Goal: Transaction & Acquisition: Purchase product/service

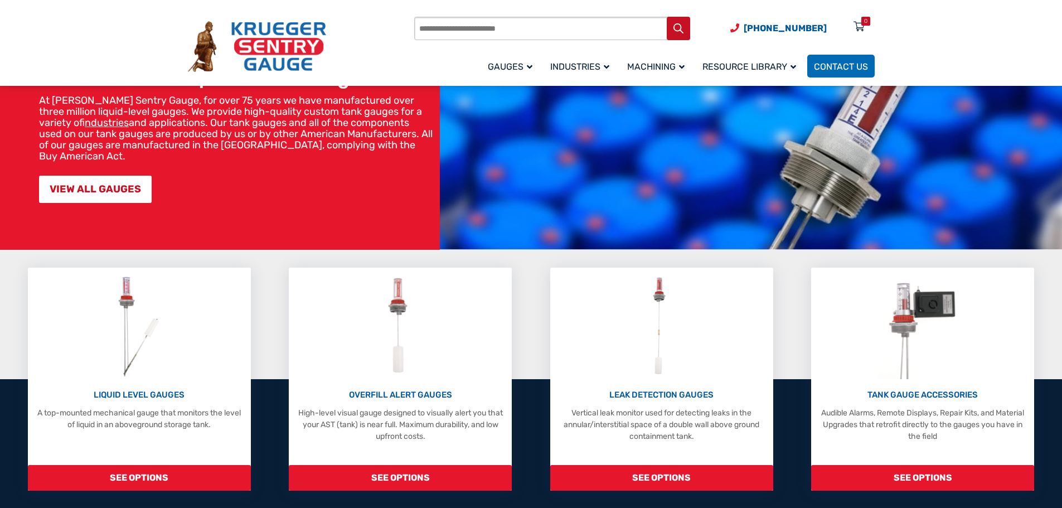
scroll to position [167, 0]
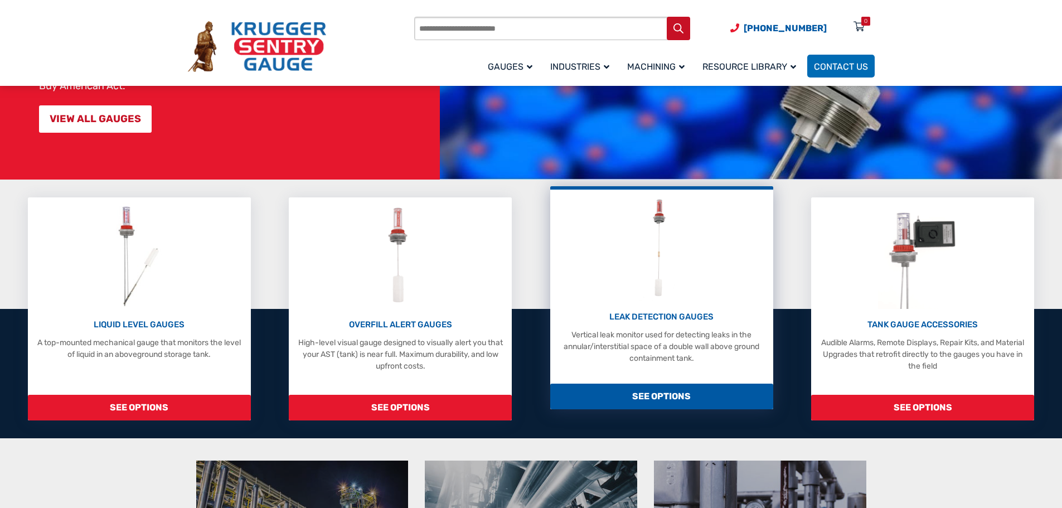
click at [655, 313] on p "LEAK DETECTION GAUGES" at bounding box center [662, 316] width 212 height 13
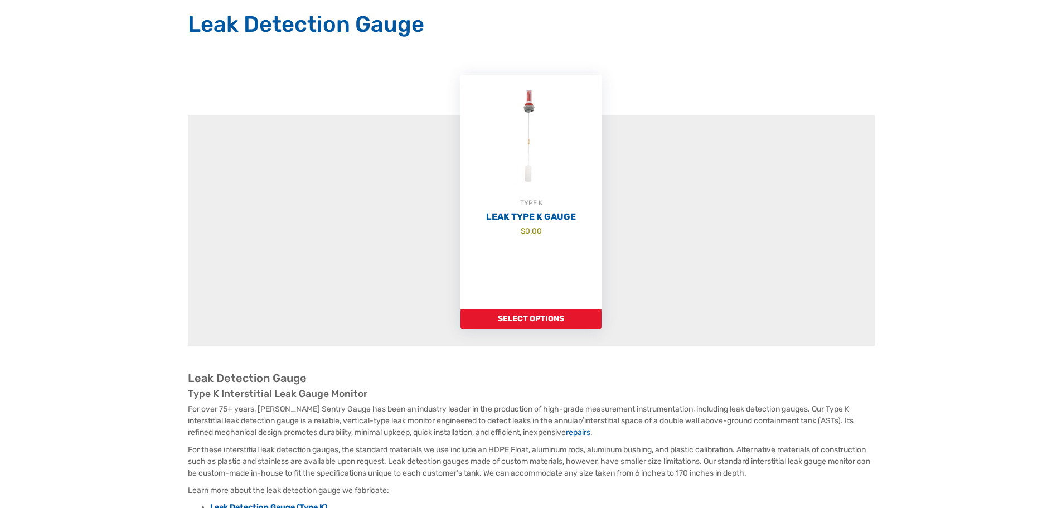
scroll to position [223, 0]
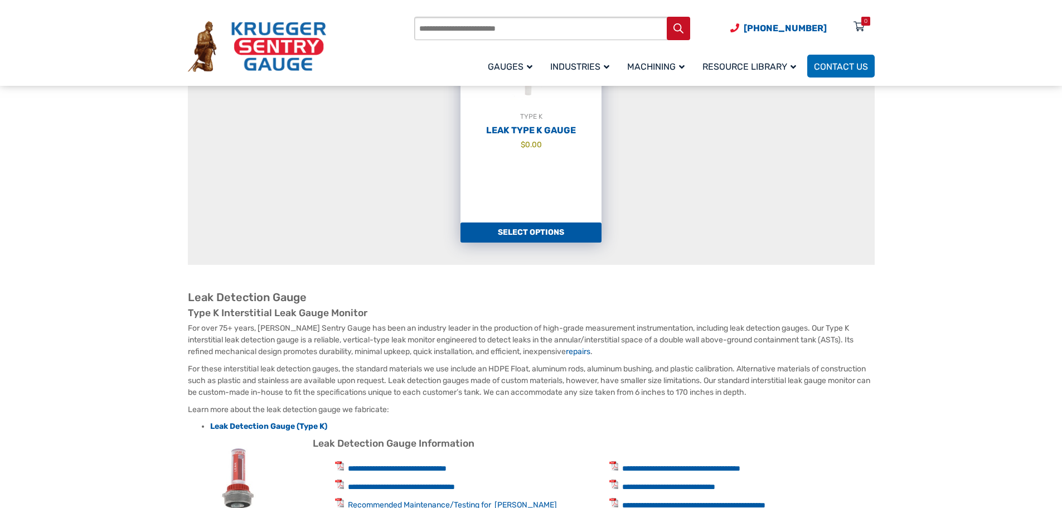
click at [529, 237] on link "Select options" at bounding box center [530, 232] width 141 height 20
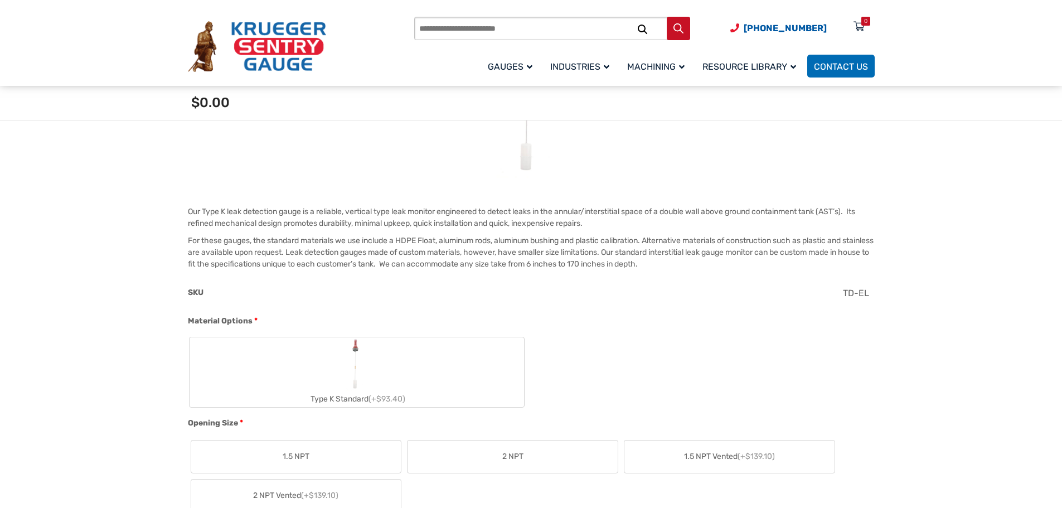
scroll to position [334, 0]
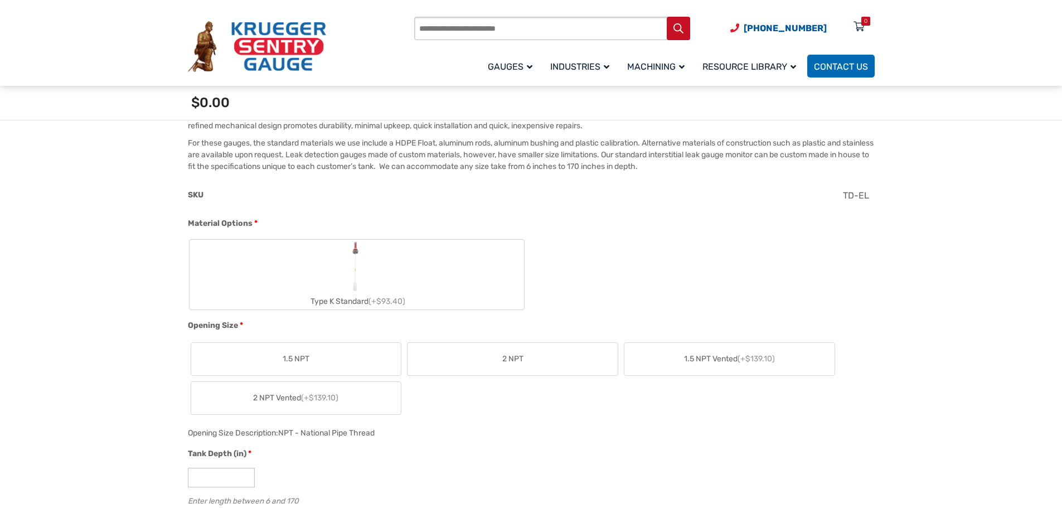
click at [532, 358] on label "2 NPT" at bounding box center [512, 359] width 210 height 32
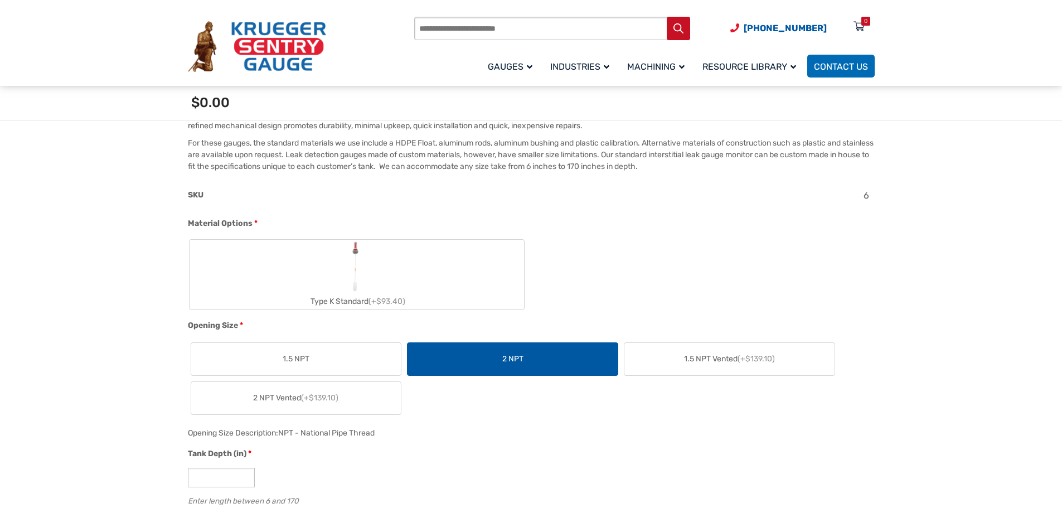
click at [302, 280] on label "Type K Standard (+$93.40)" at bounding box center [356, 275] width 334 height 70
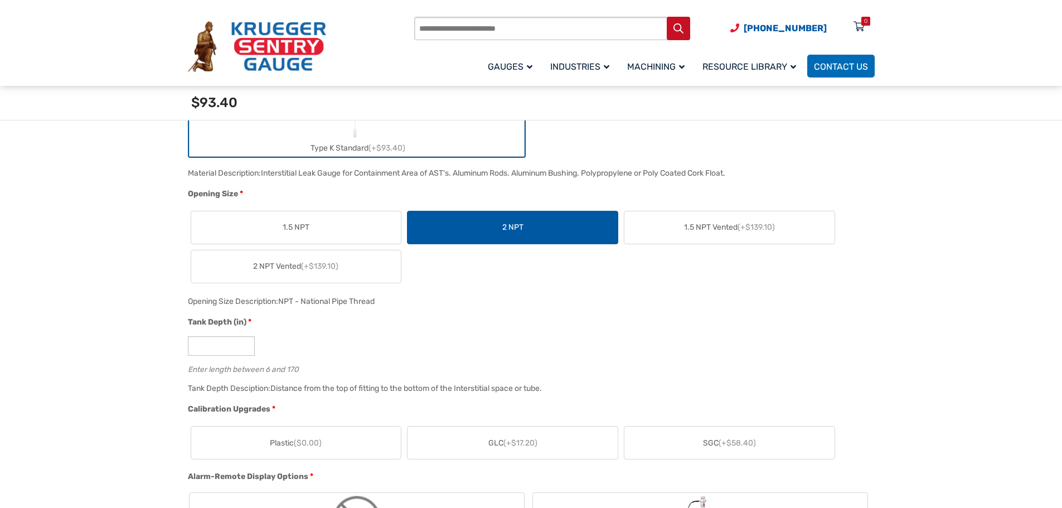
scroll to position [502, 0]
click at [282, 268] on span "2 NPT Vented (+$139.10)" at bounding box center [295, 267] width 85 height 12
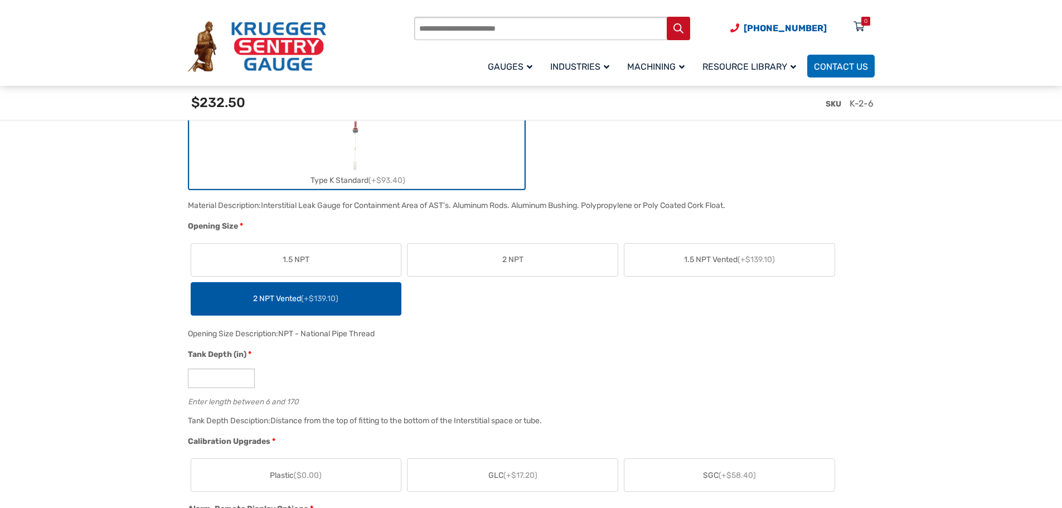
scroll to position [557, 0]
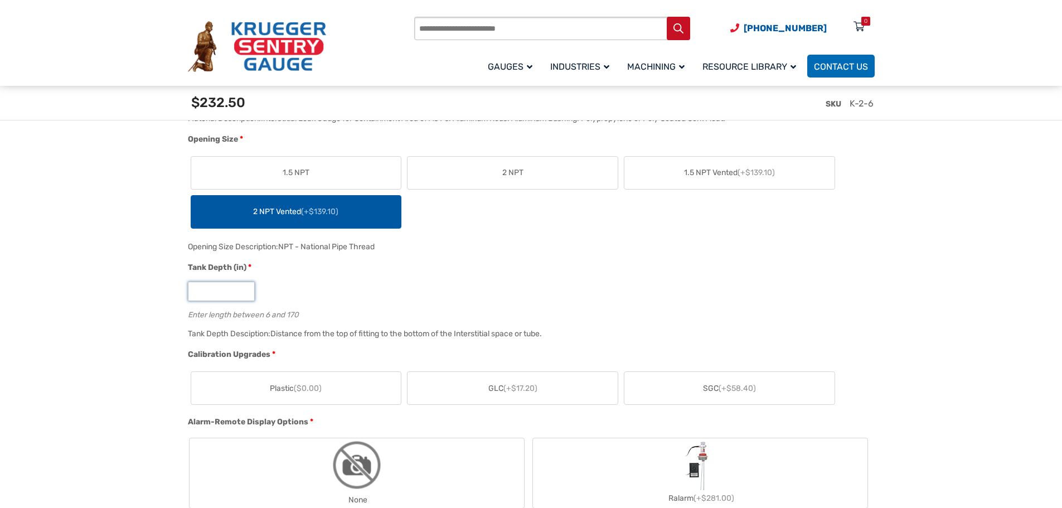
drag, startPoint x: 202, startPoint y: 288, endPoint x: 188, endPoint y: 291, distance: 14.2
click at [188, 291] on input "*" at bounding box center [221, 291] width 67 height 20
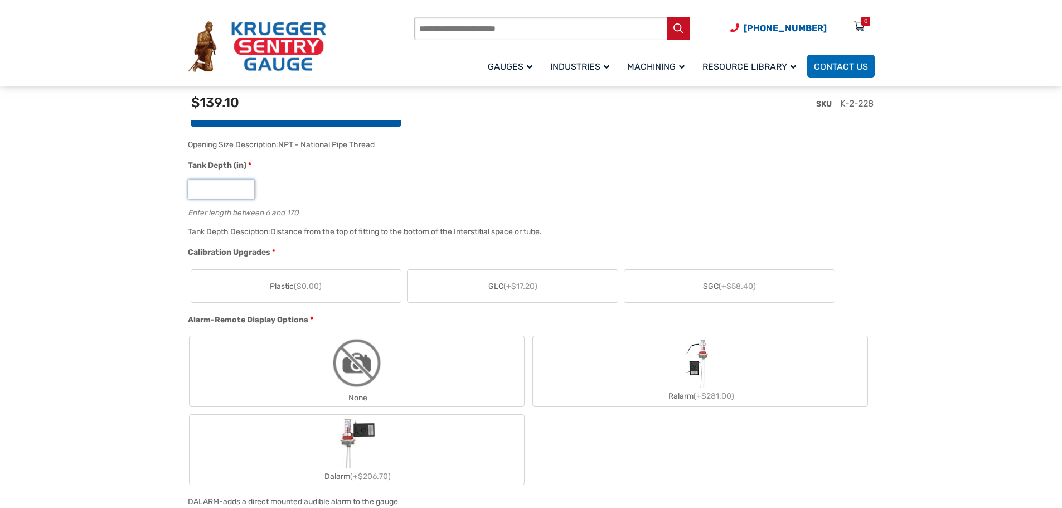
scroll to position [669, 0]
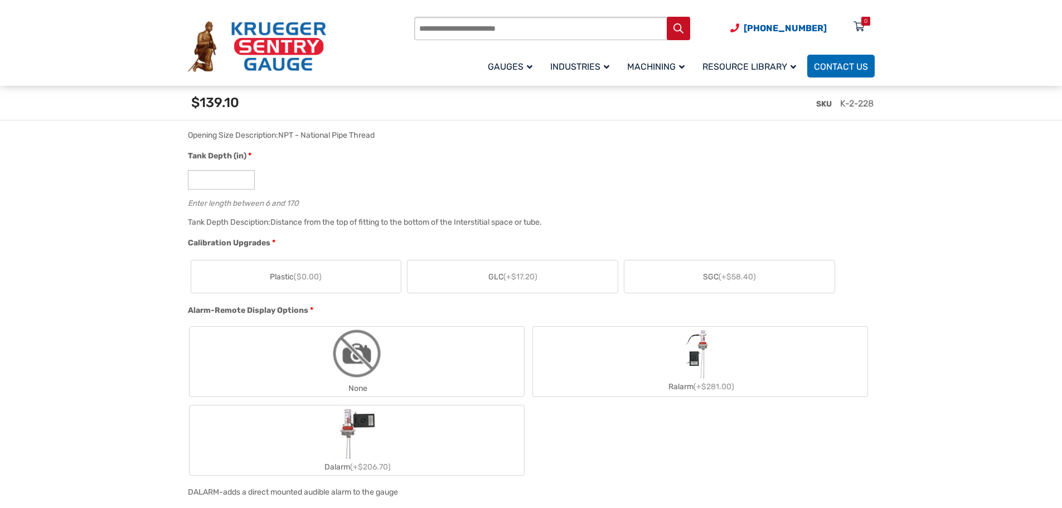
click at [728, 280] on span "(+$58.40)" at bounding box center [736, 276] width 37 height 9
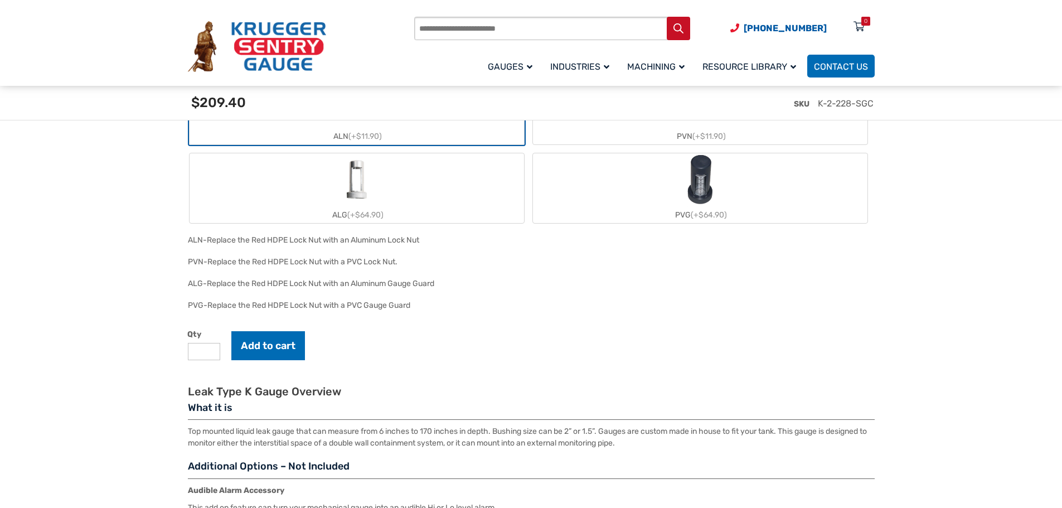
scroll to position [1170, 0]
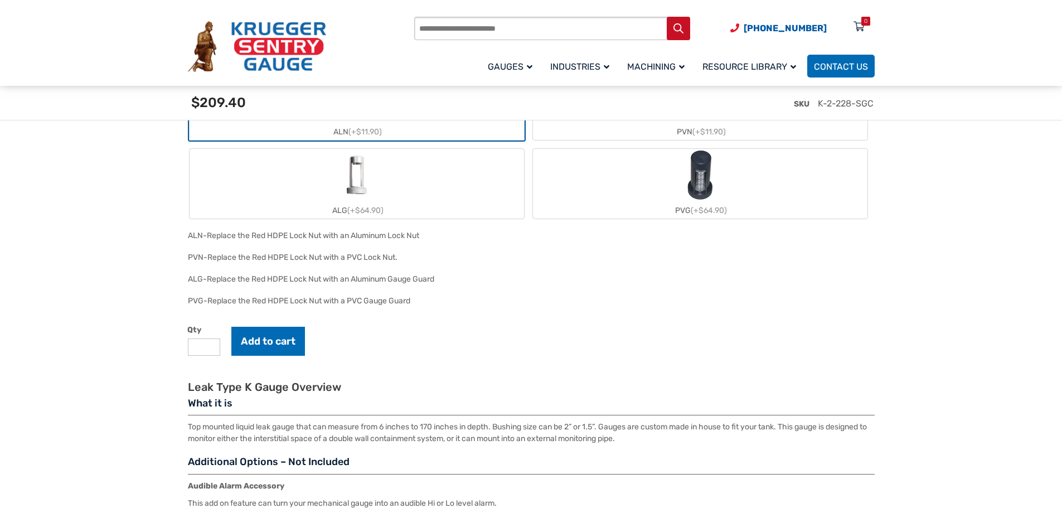
click at [382, 178] on img "ALG" at bounding box center [357, 176] width 54 height 54
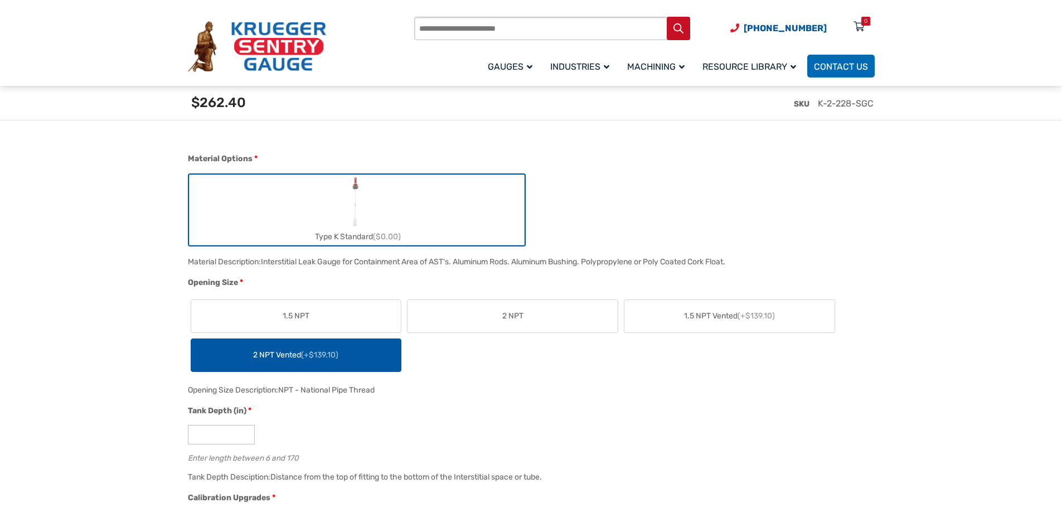
scroll to position [446, 0]
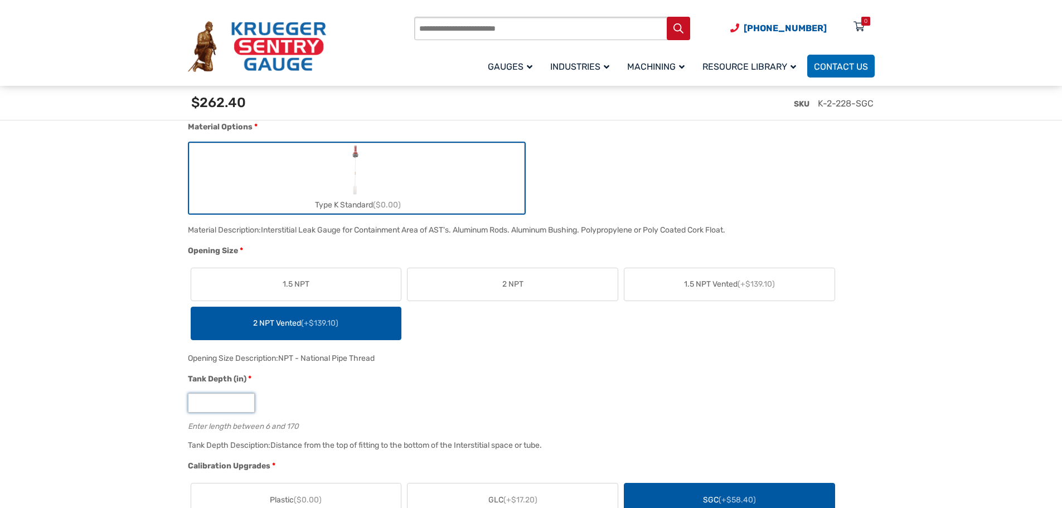
drag, startPoint x: 212, startPoint y: 404, endPoint x: 200, endPoint y: 404, distance: 12.3
click at [200, 404] on input "***" at bounding box center [221, 403] width 67 height 20
type input "***"
click at [585, 373] on div "Tank Depth (in) *" at bounding box center [528, 380] width 681 height 14
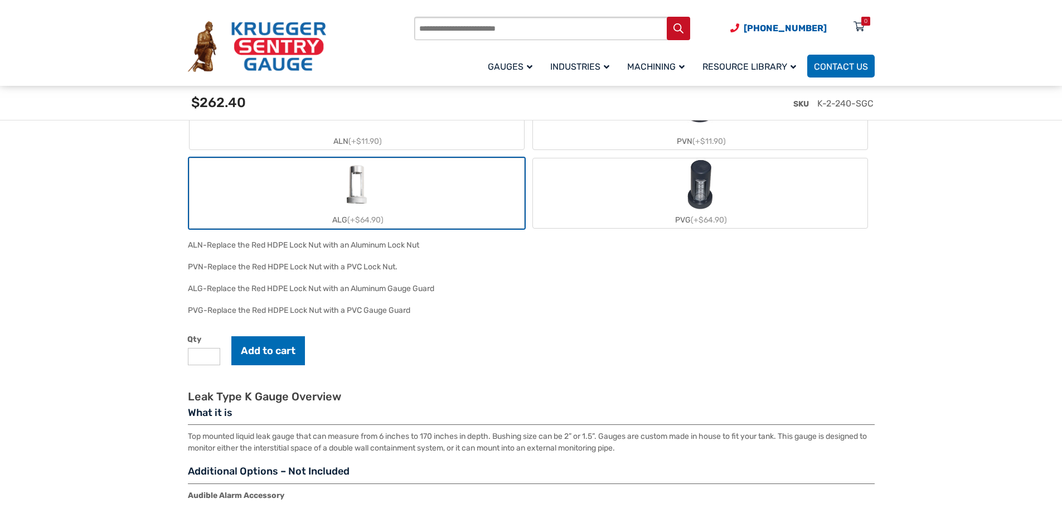
scroll to position [1170, 0]
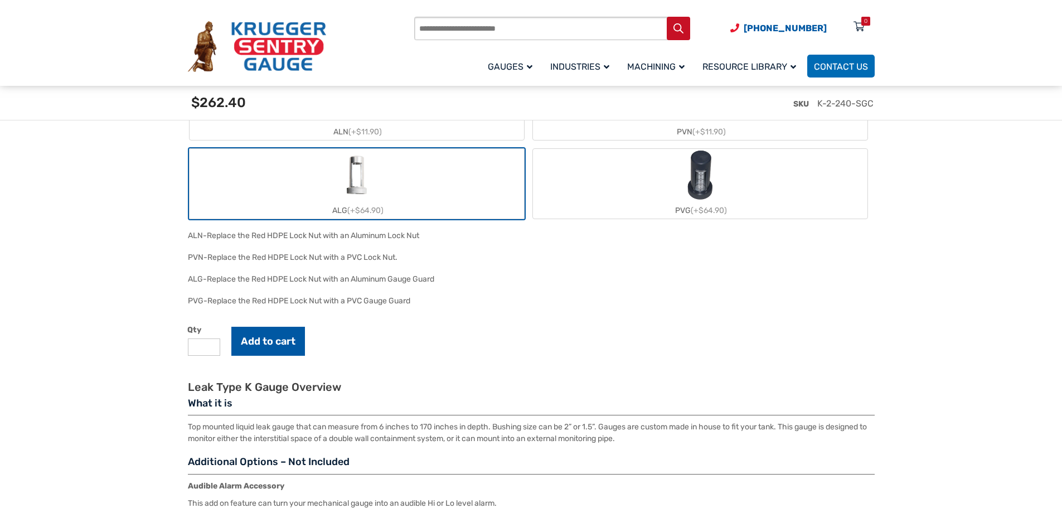
click at [264, 339] on button "Add to cart" at bounding box center [268, 341] width 74 height 29
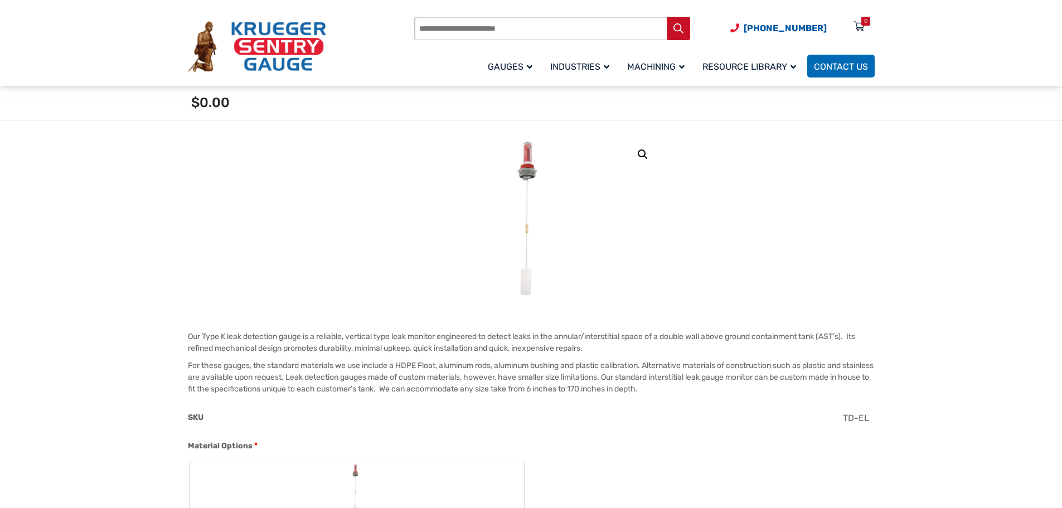
scroll to position [111, 0]
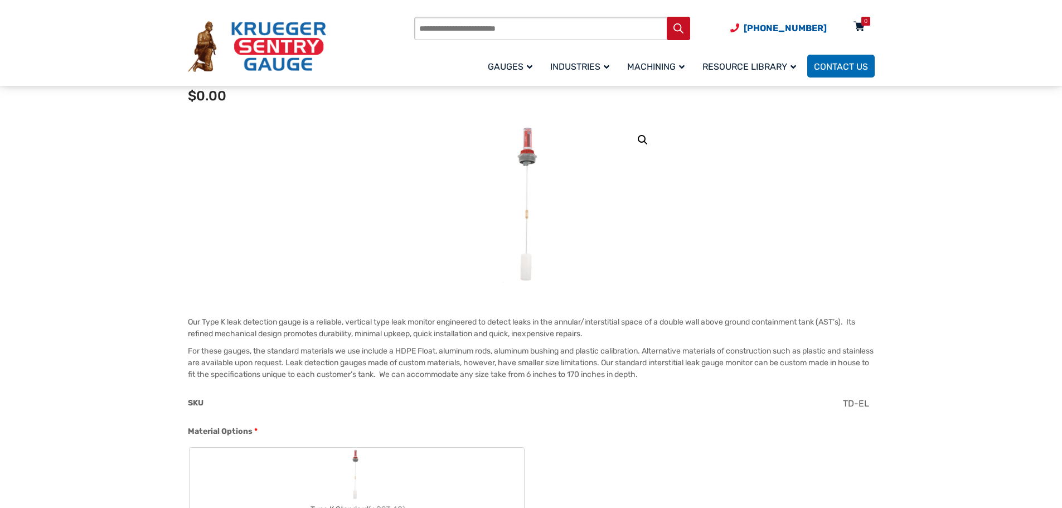
click at [861, 29] on icon at bounding box center [858, 27] width 11 height 18
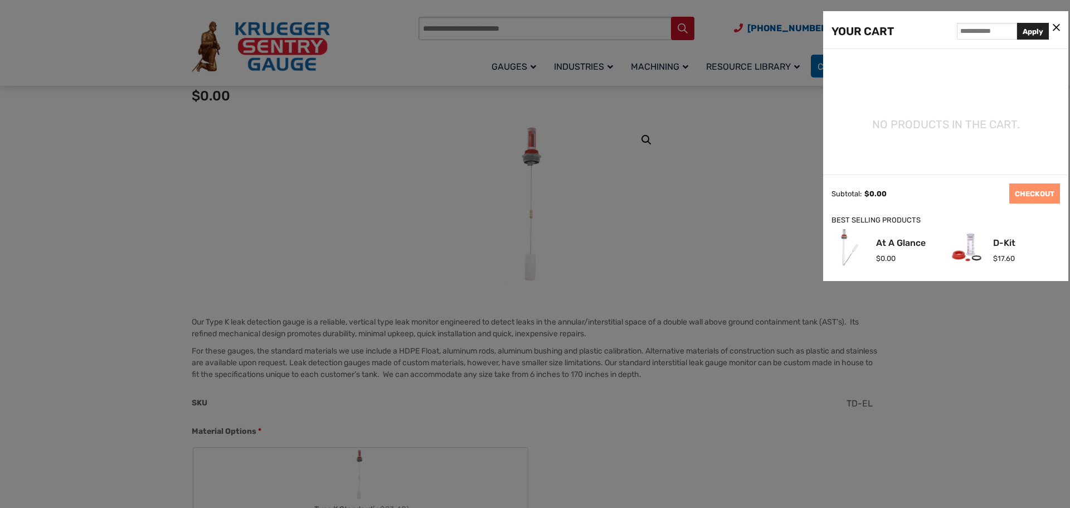
click at [891, 357] on div at bounding box center [535, 254] width 1070 height 508
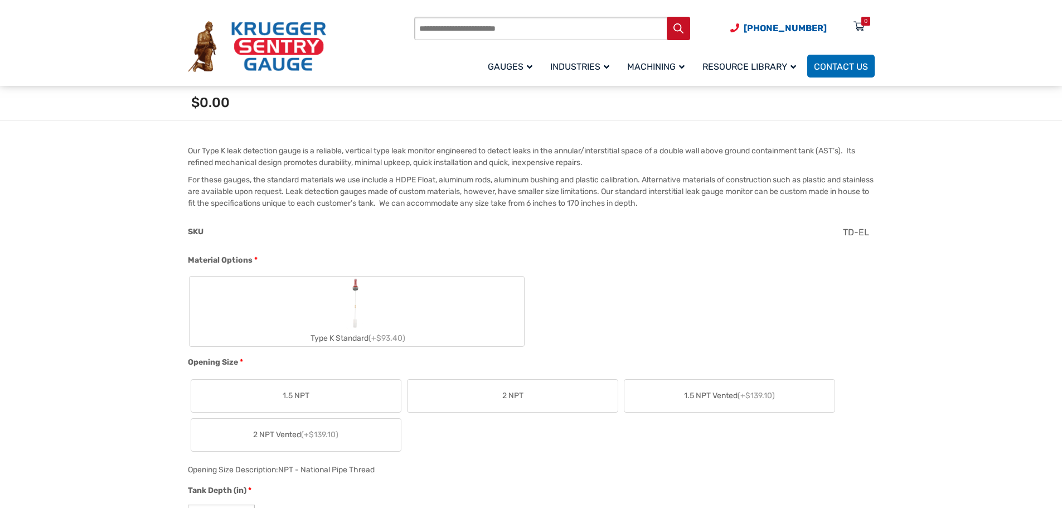
scroll to position [279, 0]
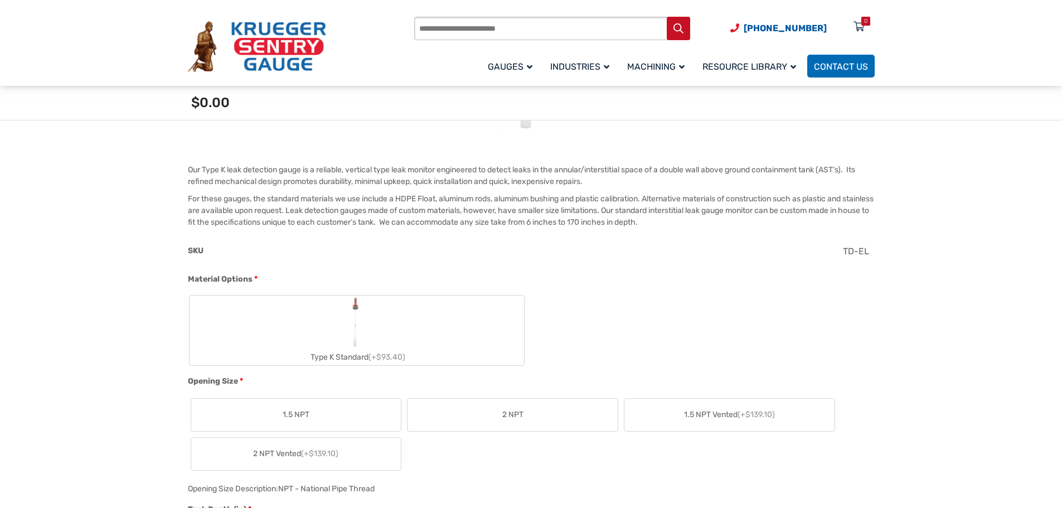
click at [347, 328] on img "Type K Standard" at bounding box center [357, 322] width 22 height 54
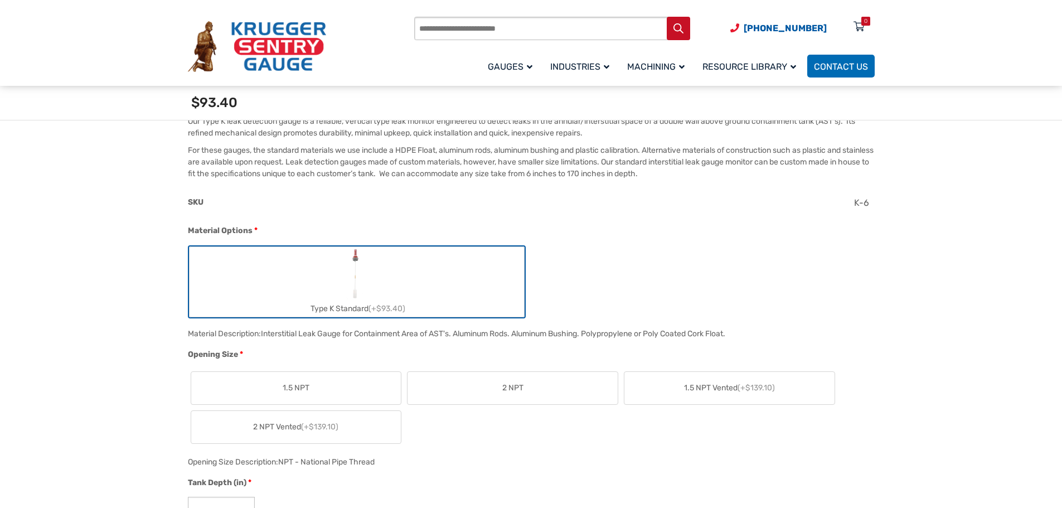
scroll to position [390, 0]
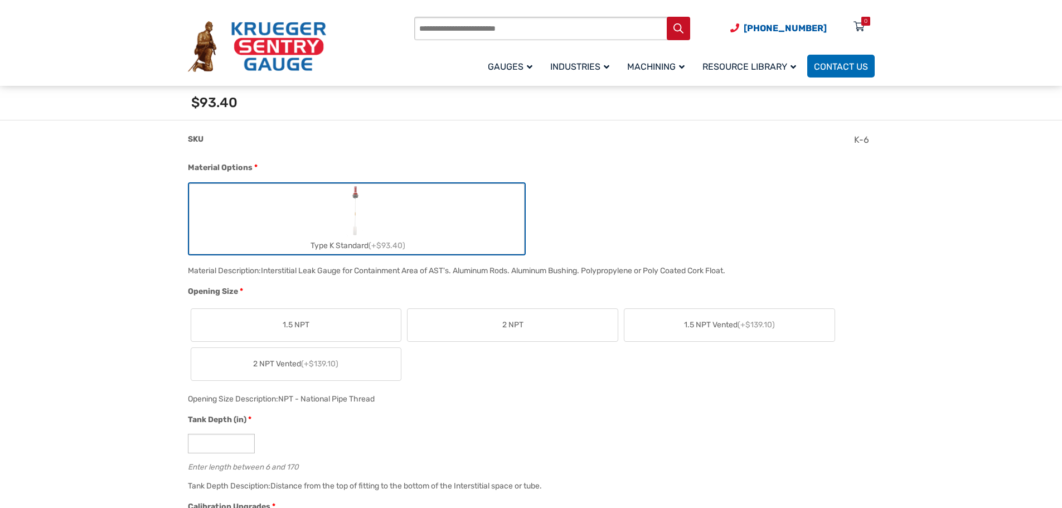
click at [285, 362] on span "2 NPT Vented (+$139.10)" at bounding box center [295, 364] width 85 height 12
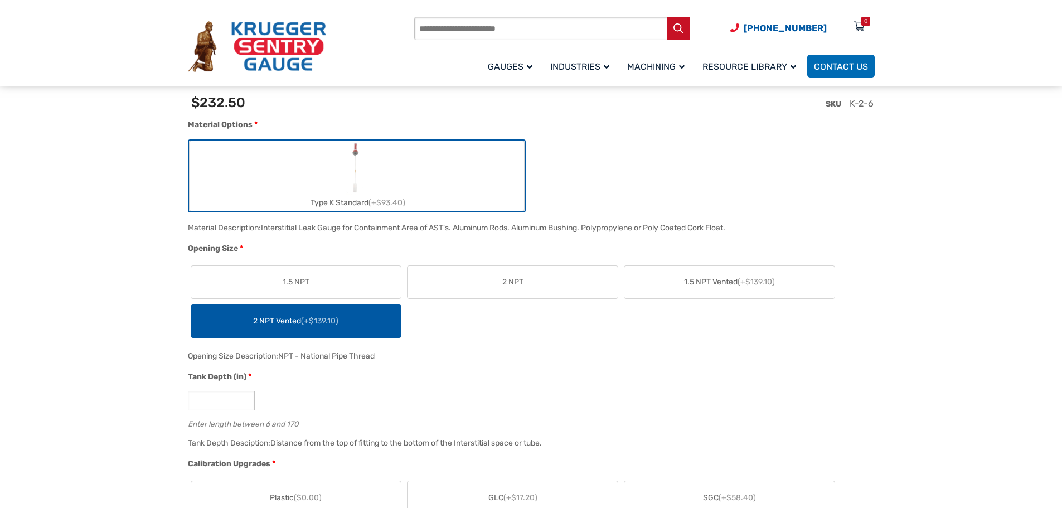
scroll to position [613, 0]
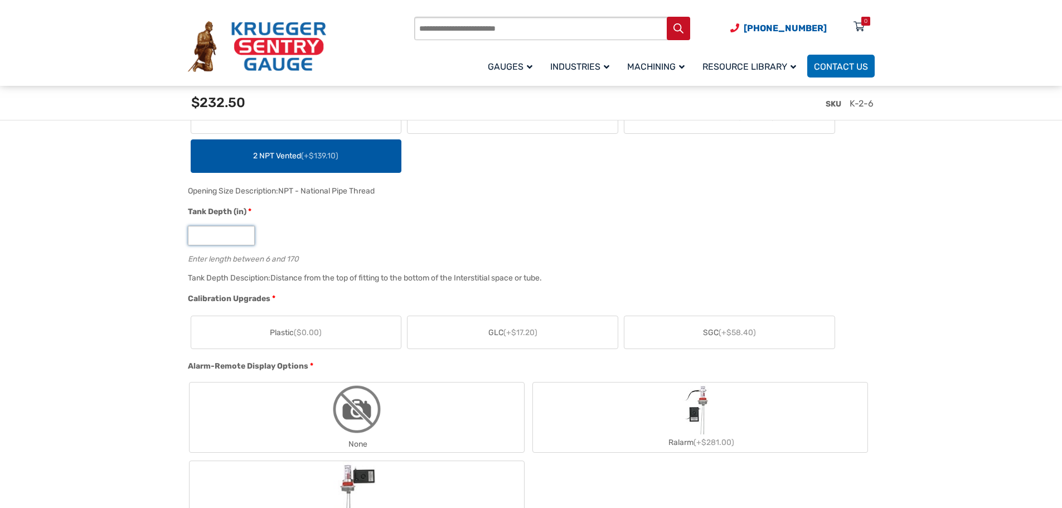
drag, startPoint x: 210, startPoint y: 237, endPoint x: 157, endPoint y: 234, distance: 53.1
type input "***"
click at [704, 325] on label "SGC (+$58.40)" at bounding box center [729, 332] width 210 height 32
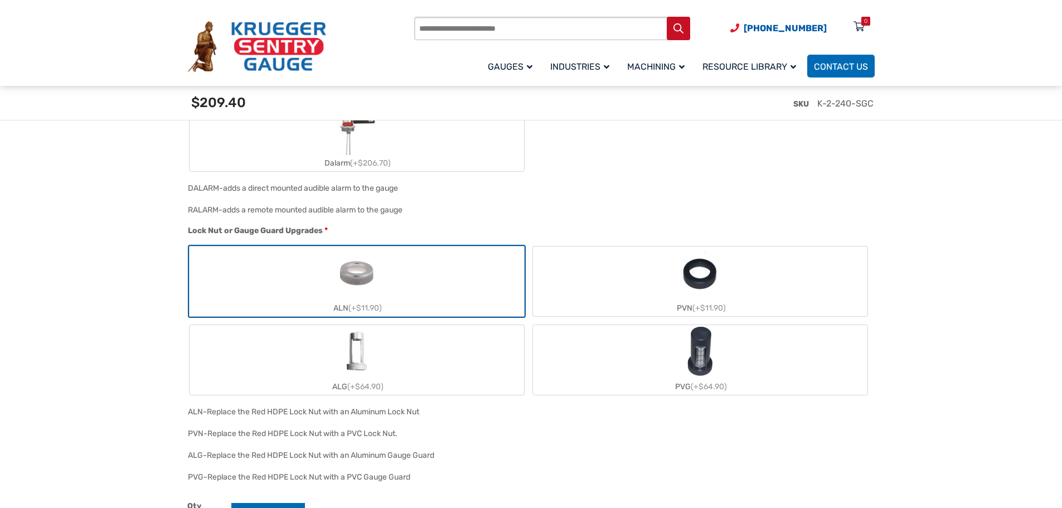
scroll to position [1003, 0]
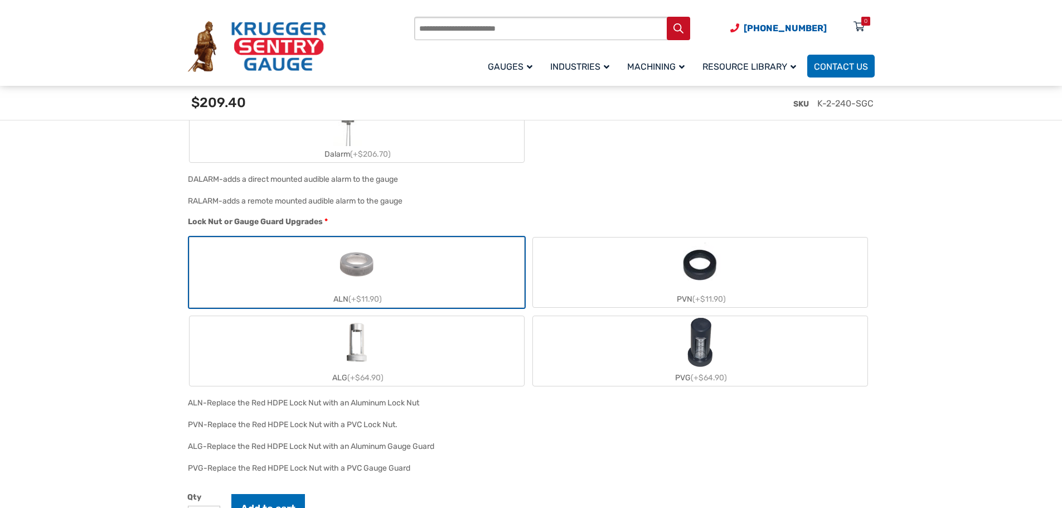
click at [321, 340] on label "ALG (+$64.90)" at bounding box center [356, 351] width 334 height 70
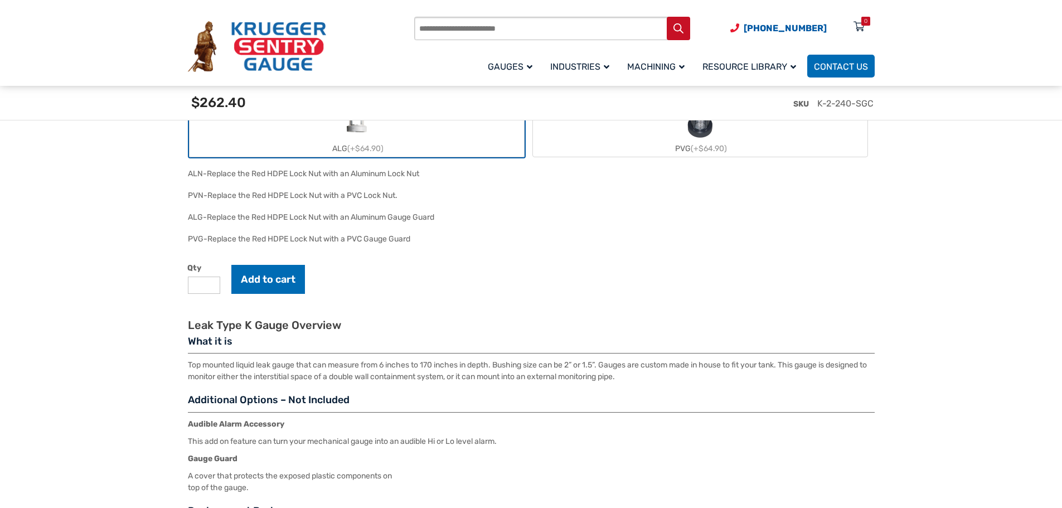
scroll to position [1282, 0]
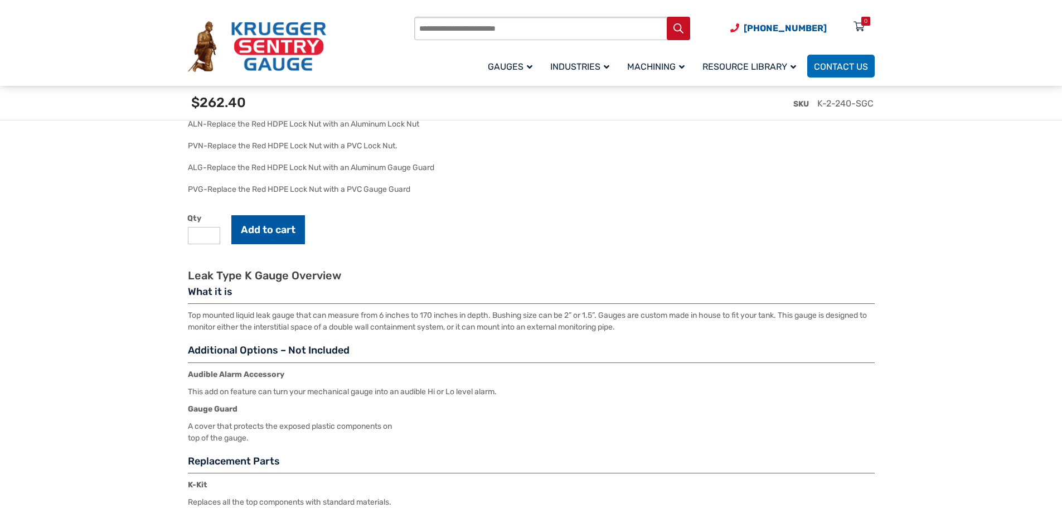
click at [264, 228] on button "Add to cart" at bounding box center [268, 229] width 74 height 29
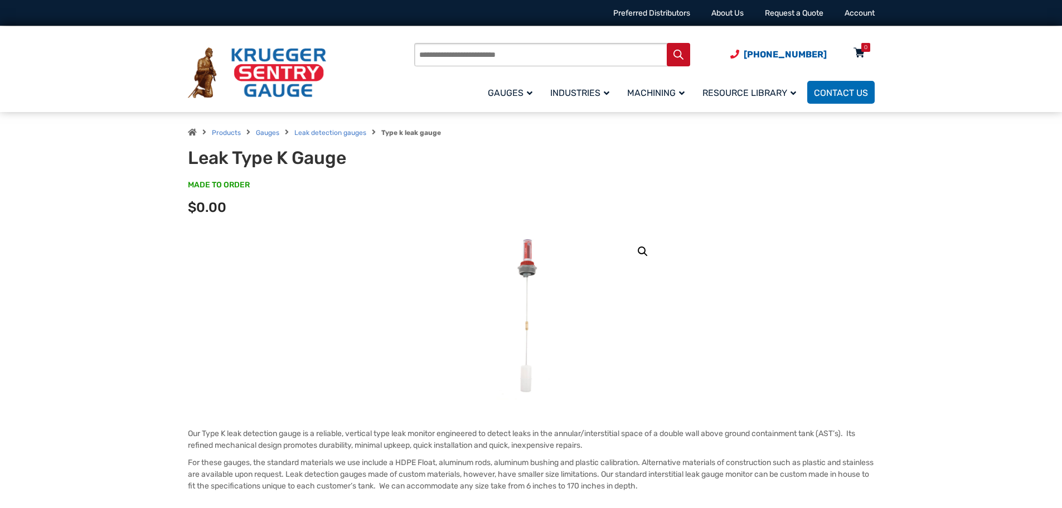
click at [862, 50] on div "0" at bounding box center [865, 47] width 9 height 9
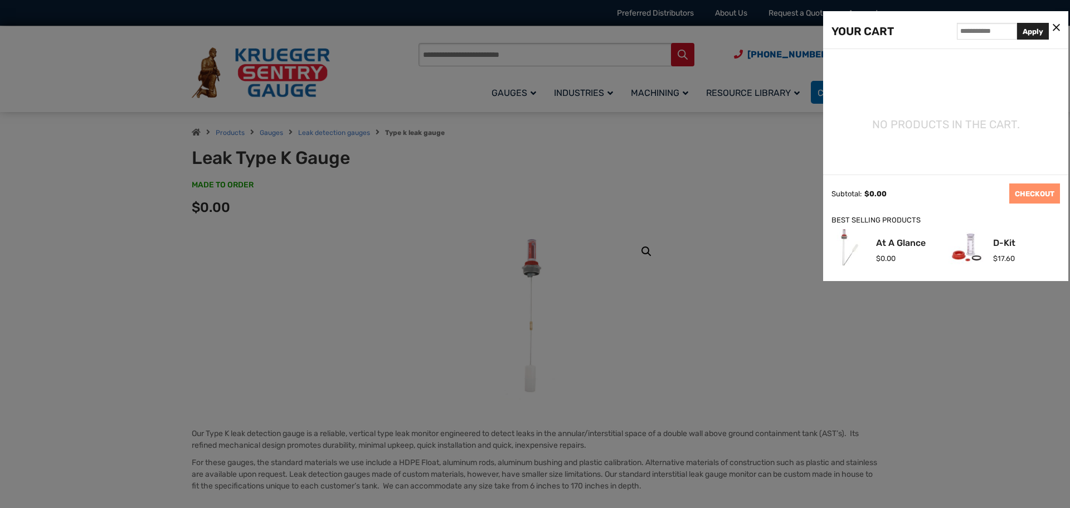
click at [1058, 27] on icon at bounding box center [1056, 28] width 7 height 12
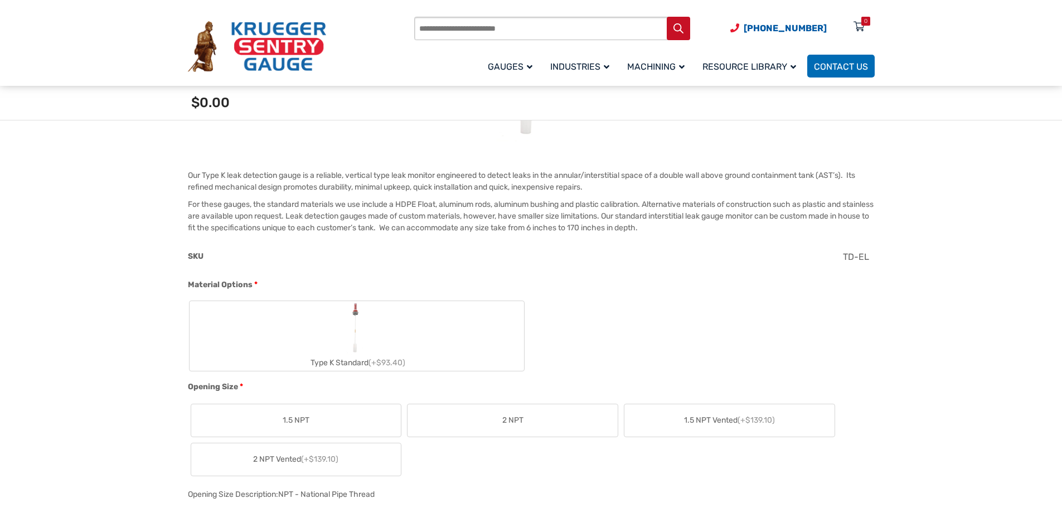
scroll to position [390, 0]
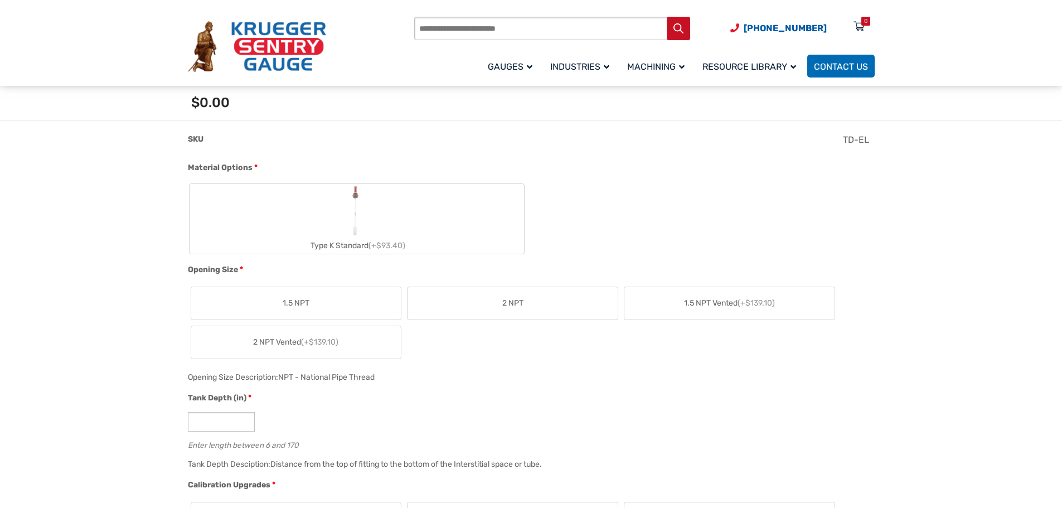
click at [421, 223] on label "Type K Standard (+$93.40)" at bounding box center [356, 219] width 334 height 70
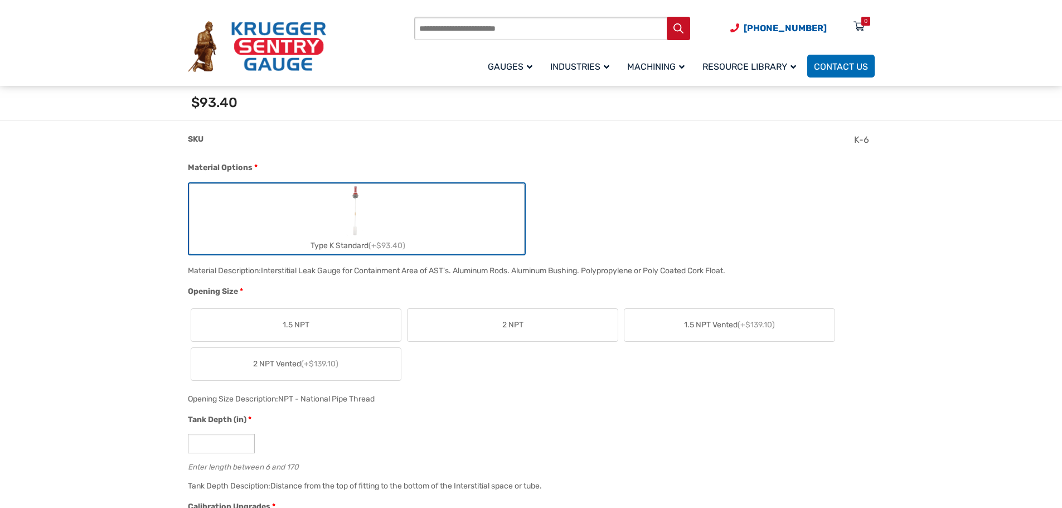
click at [266, 364] on span "2 NPT Vented (+$139.10)" at bounding box center [295, 364] width 85 height 12
click at [211, 366] on label "2 NPT Vented (+$139.10)" at bounding box center [296, 364] width 210 height 32
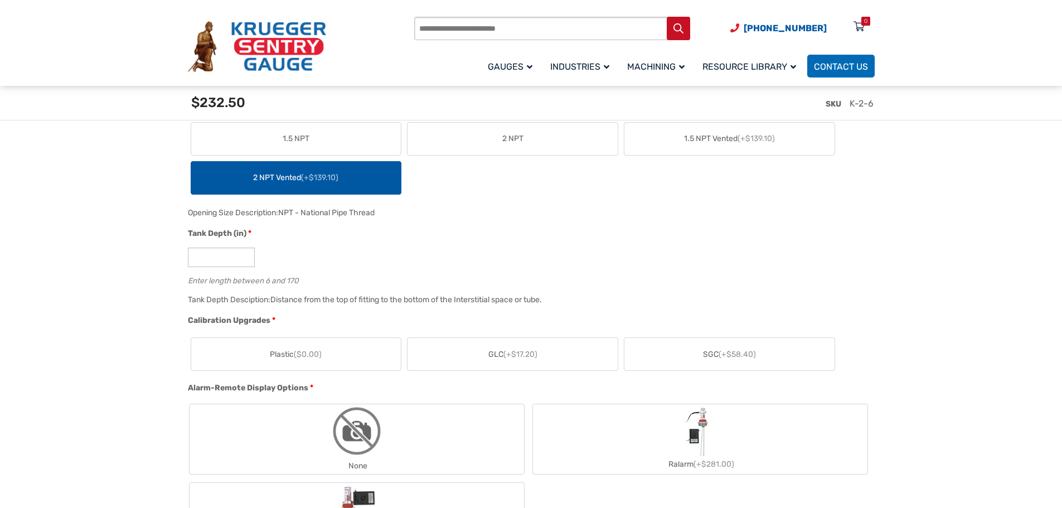
scroll to position [613, 0]
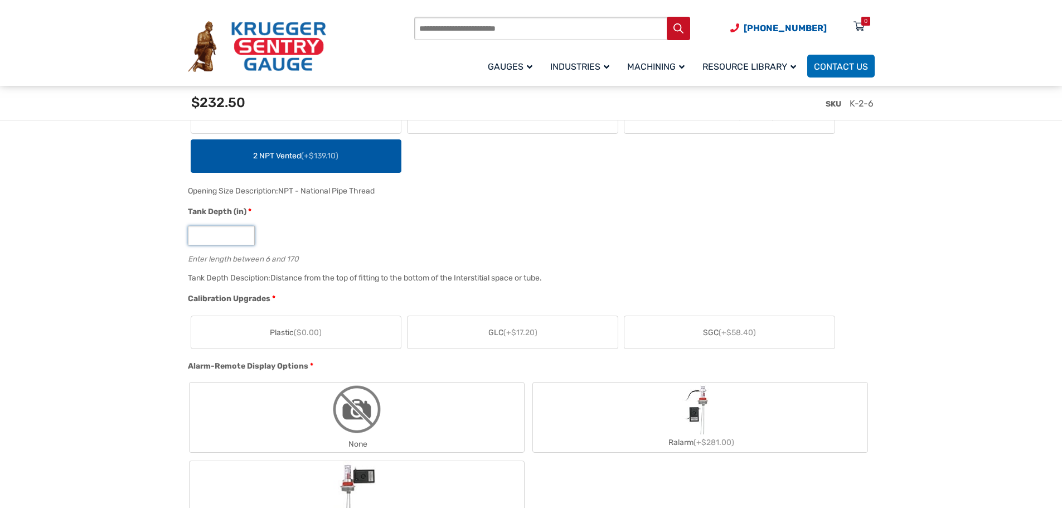
drag, startPoint x: 143, startPoint y: 240, endPoint x: 136, endPoint y: 238, distance: 7.4
type input "***"
click at [746, 328] on span "SGC (+$58.40)" at bounding box center [729, 333] width 53 height 12
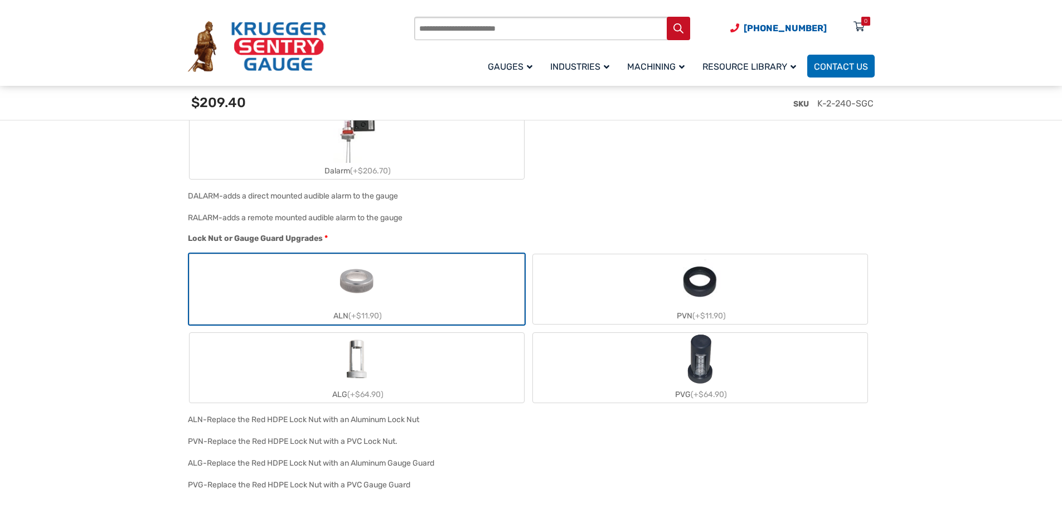
scroll to position [1059, 0]
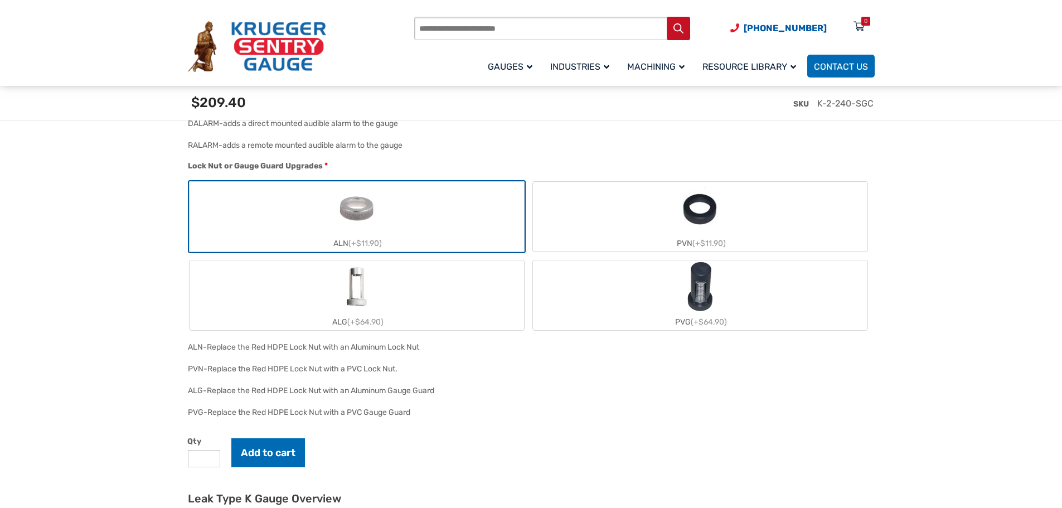
click at [371, 308] on img "ALG" at bounding box center [357, 287] width 54 height 54
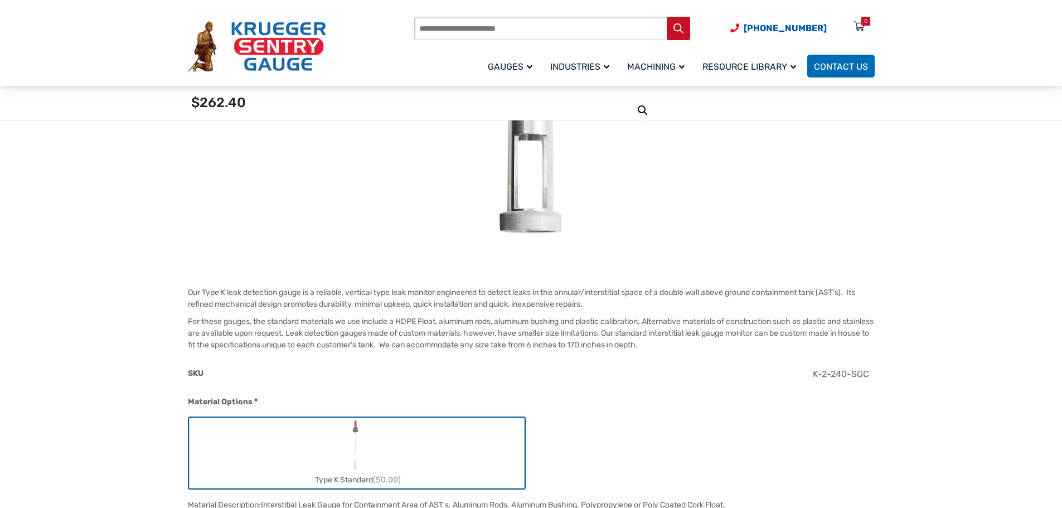
scroll to position [223, 0]
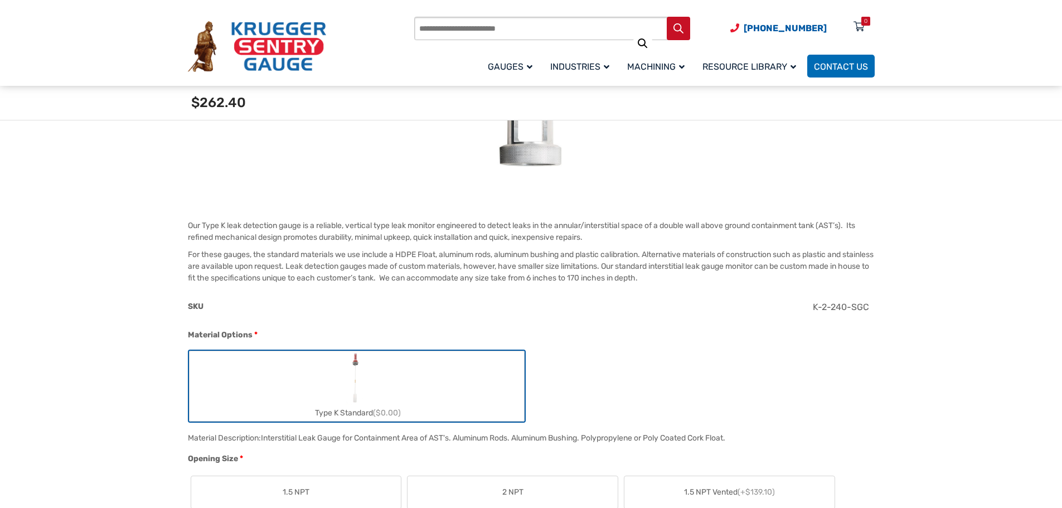
click at [376, 386] on label "Type K Standard ($0.00)" at bounding box center [356, 386] width 334 height 70
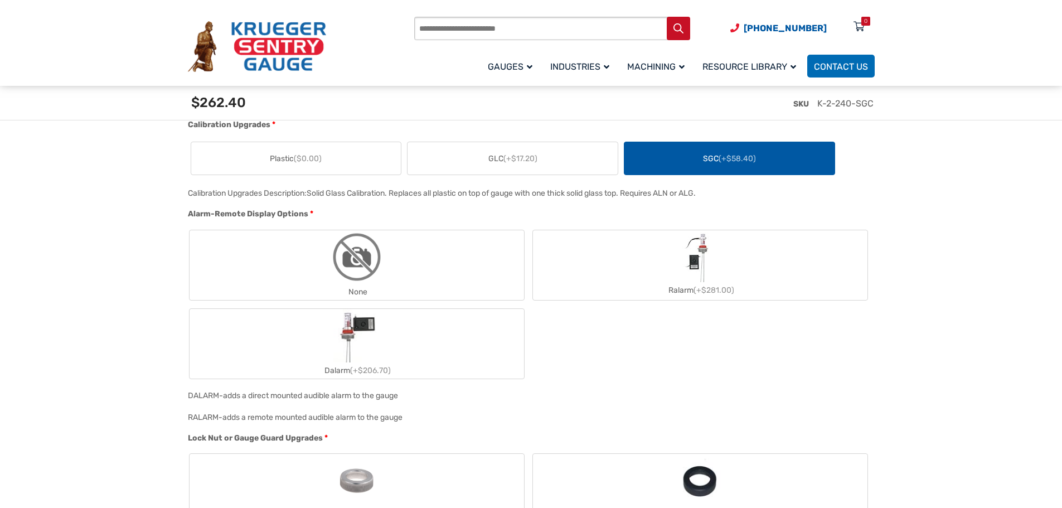
scroll to position [836, 0]
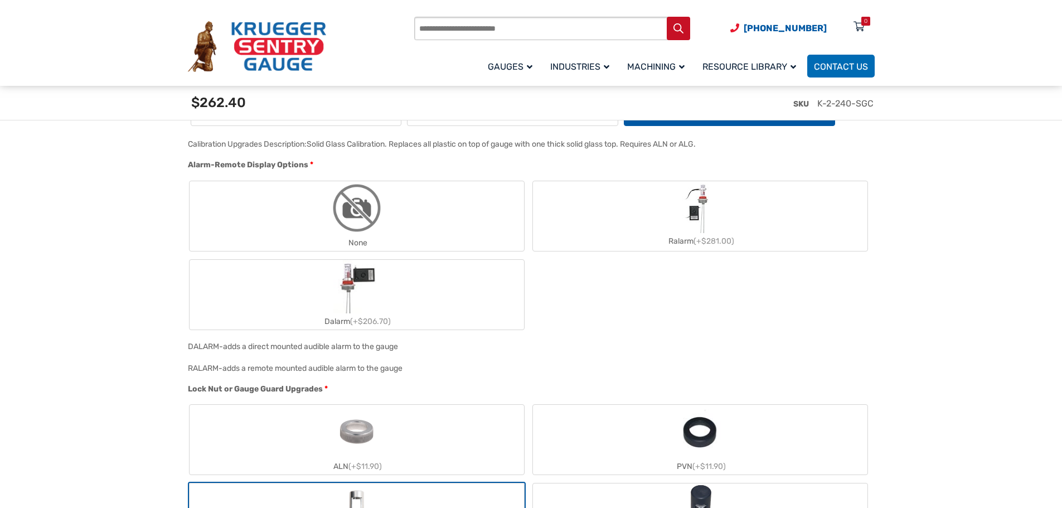
click at [406, 223] on label "None" at bounding box center [356, 216] width 334 height 70
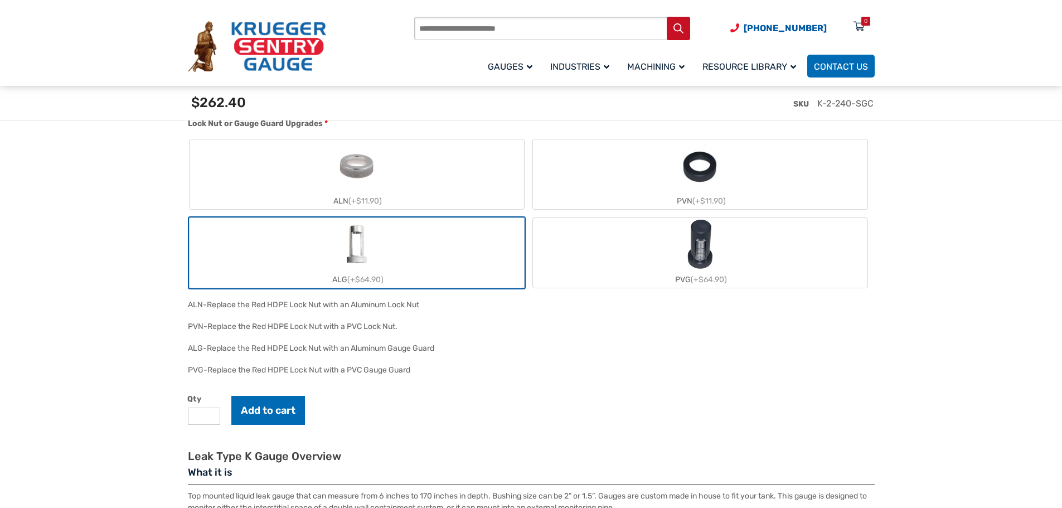
scroll to position [1115, 0]
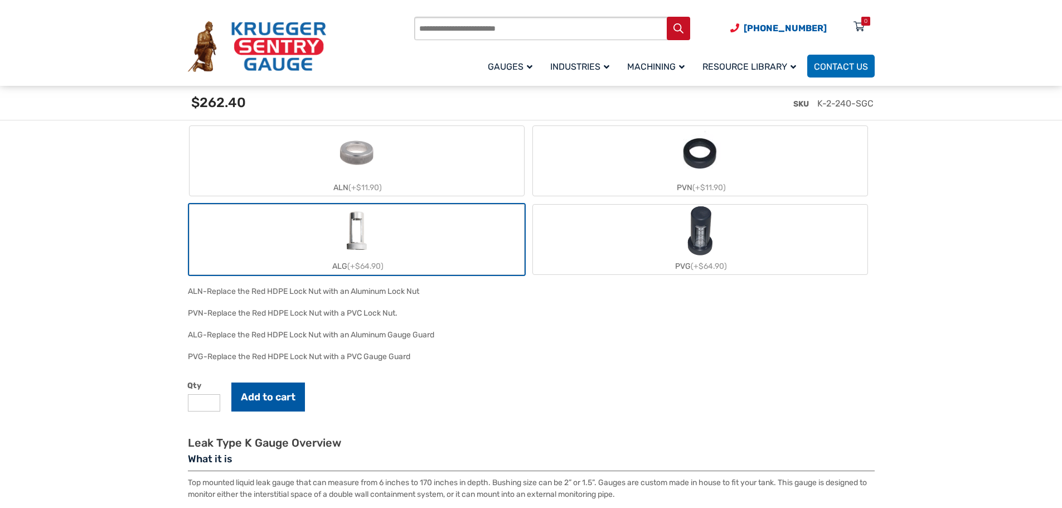
click at [277, 396] on button "Add to cart" at bounding box center [268, 396] width 74 height 29
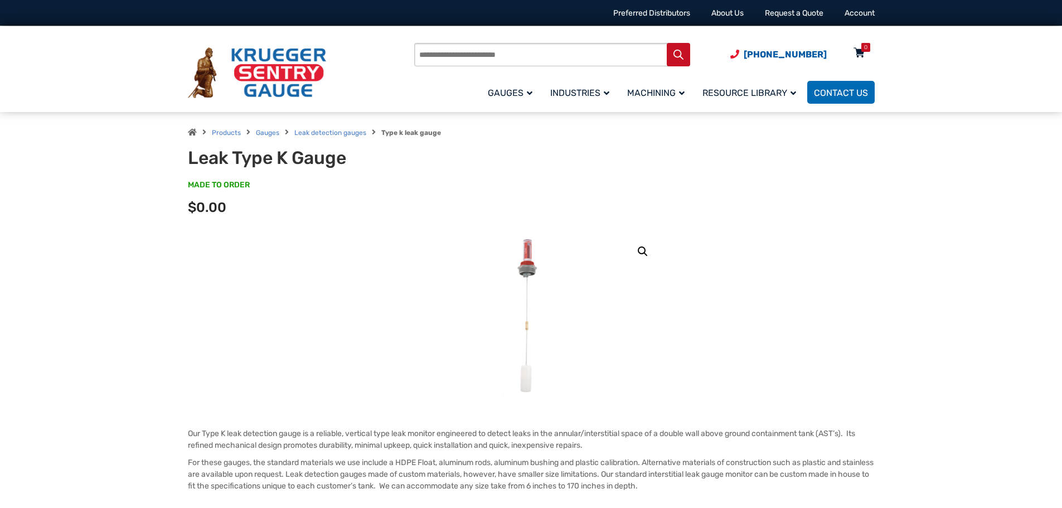
click at [862, 52] on div "0" at bounding box center [865, 47] width 9 height 9
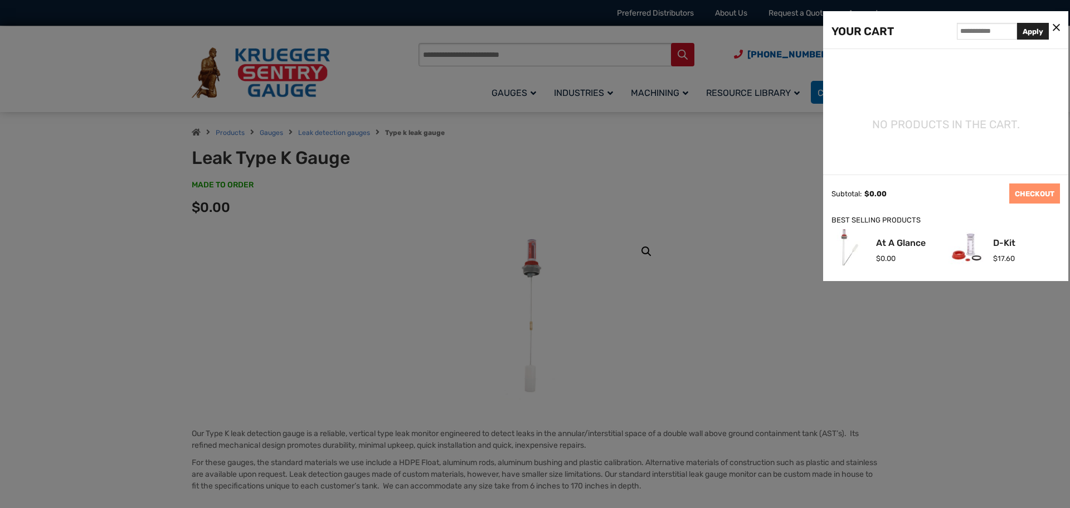
click at [1056, 26] on icon at bounding box center [1056, 28] width 7 height 12
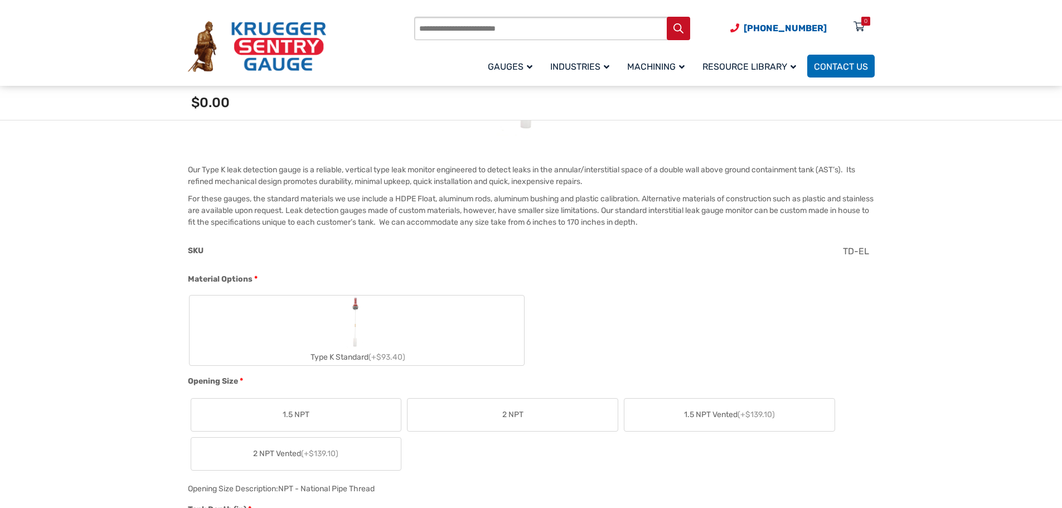
scroll to position [446, 0]
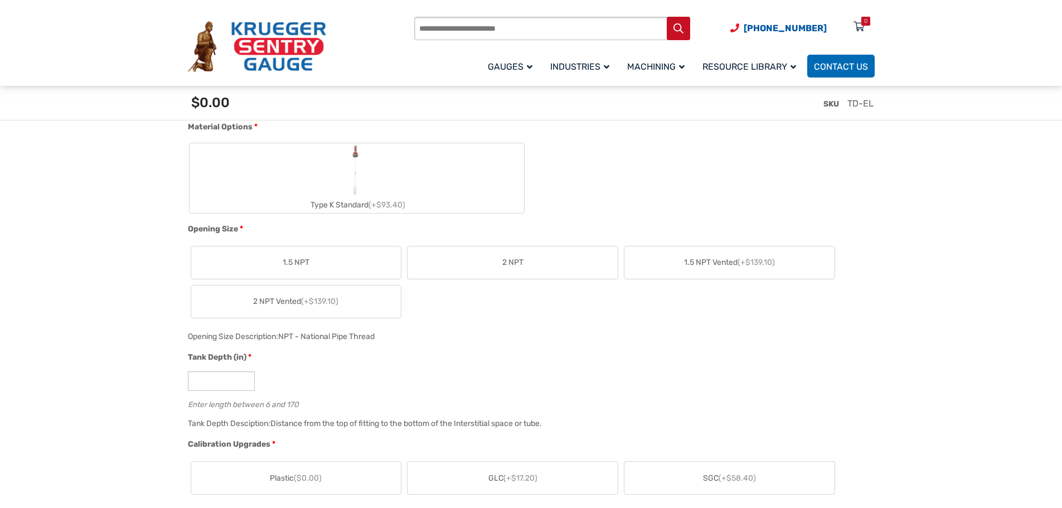
click at [329, 153] on label "Type K Standard (+$93.40)" at bounding box center [356, 178] width 334 height 70
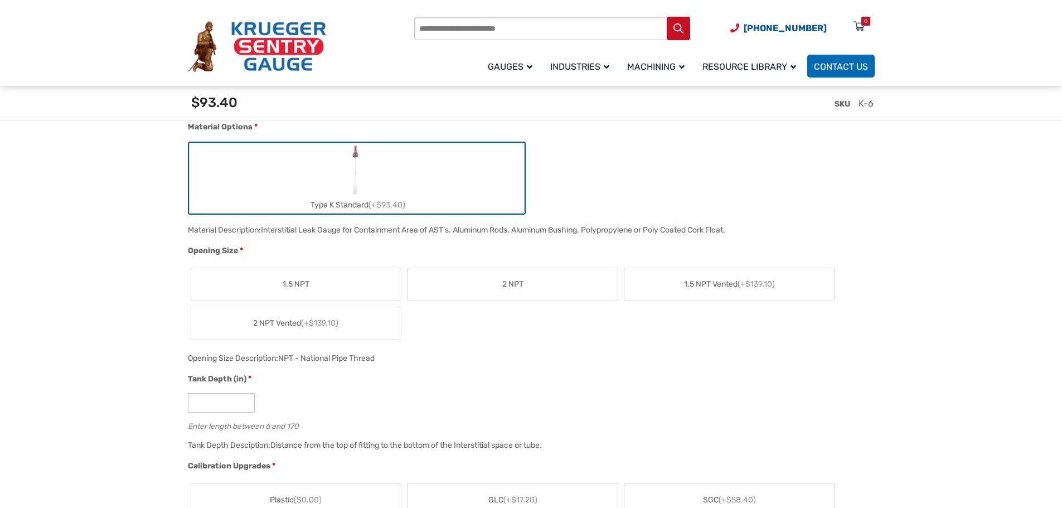
click at [293, 326] on span "2 NPT Vented (+$139.10)" at bounding box center [295, 323] width 85 height 12
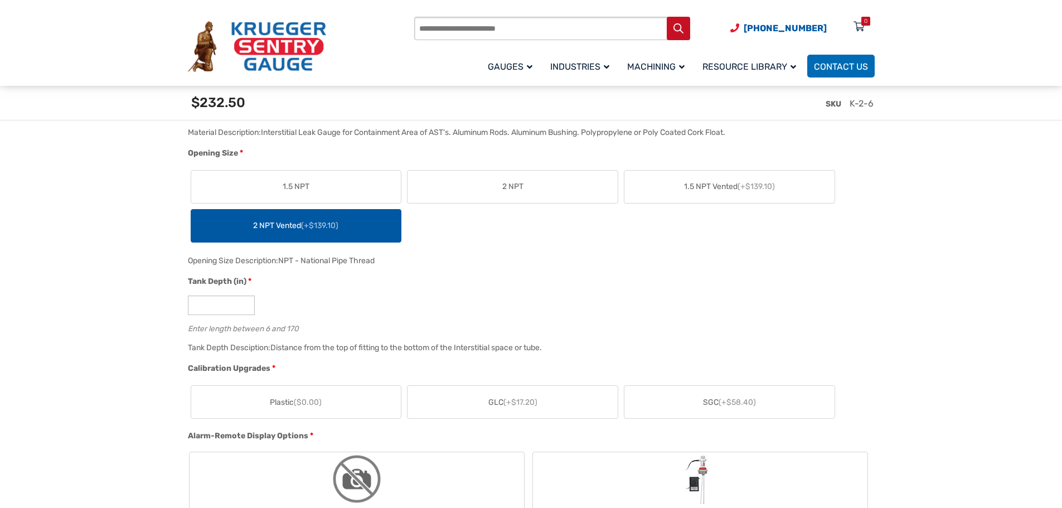
scroll to position [557, 0]
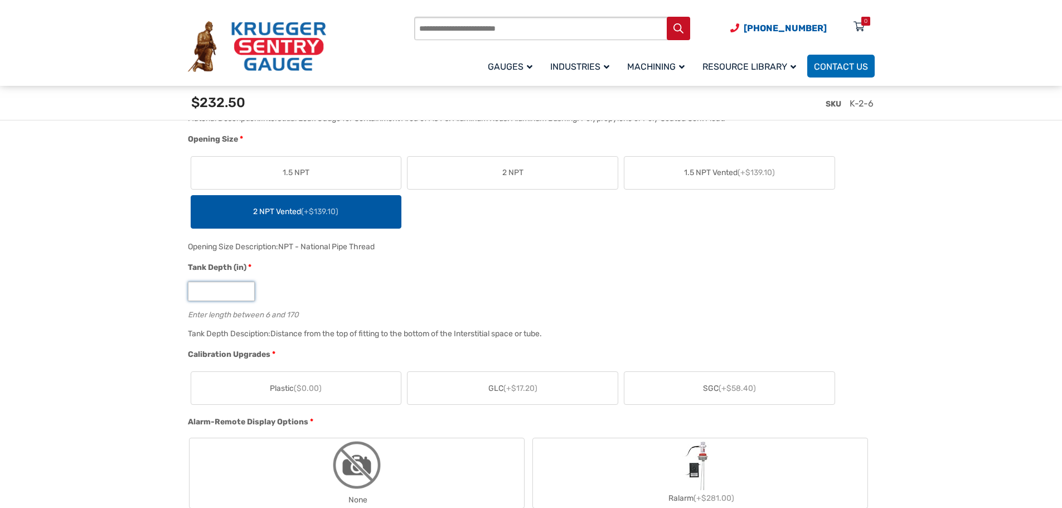
drag, startPoint x: 209, startPoint y: 291, endPoint x: 168, endPoint y: 292, distance: 41.3
click at [744, 384] on span "SGC (+$58.40)" at bounding box center [729, 388] width 53 height 12
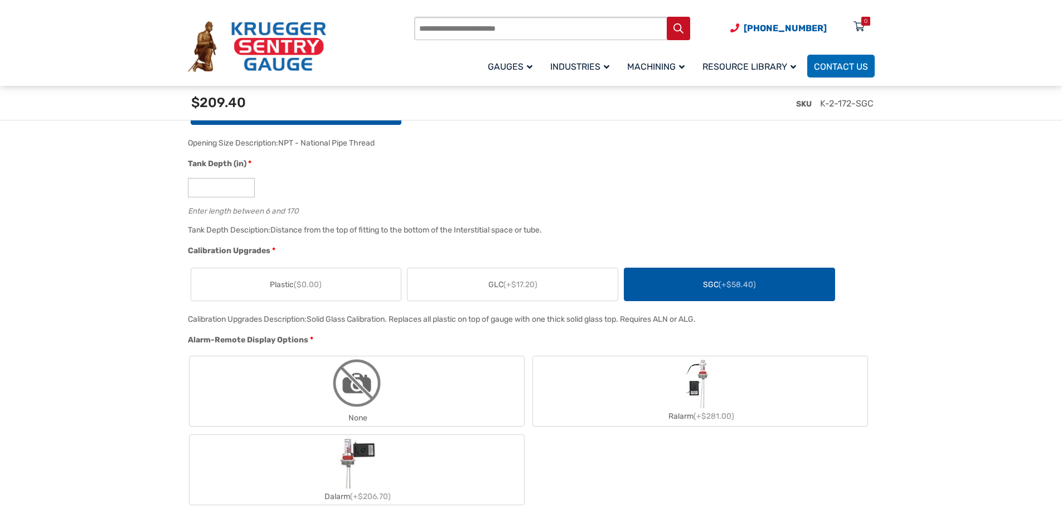
scroll to position [725, 0]
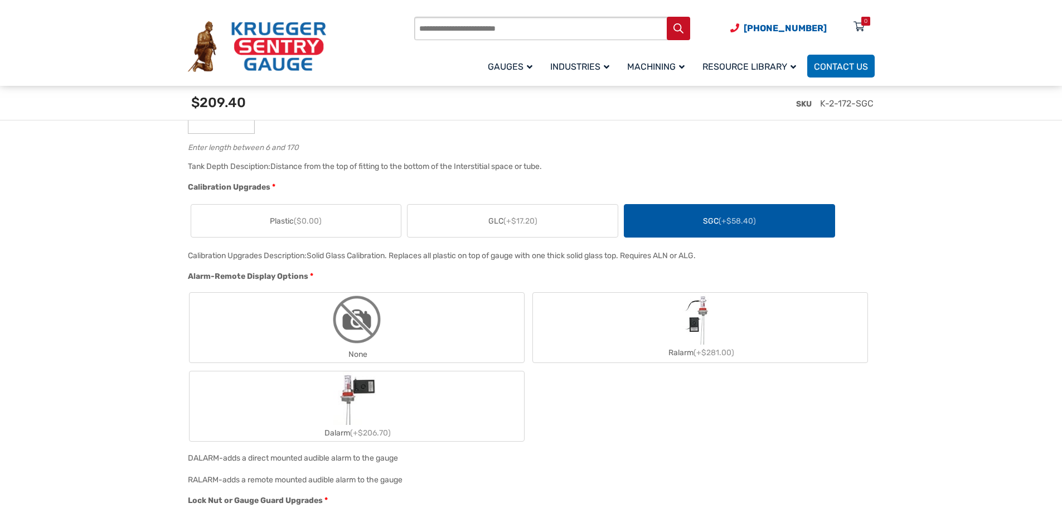
click at [348, 338] on img "None" at bounding box center [357, 320] width 54 height 54
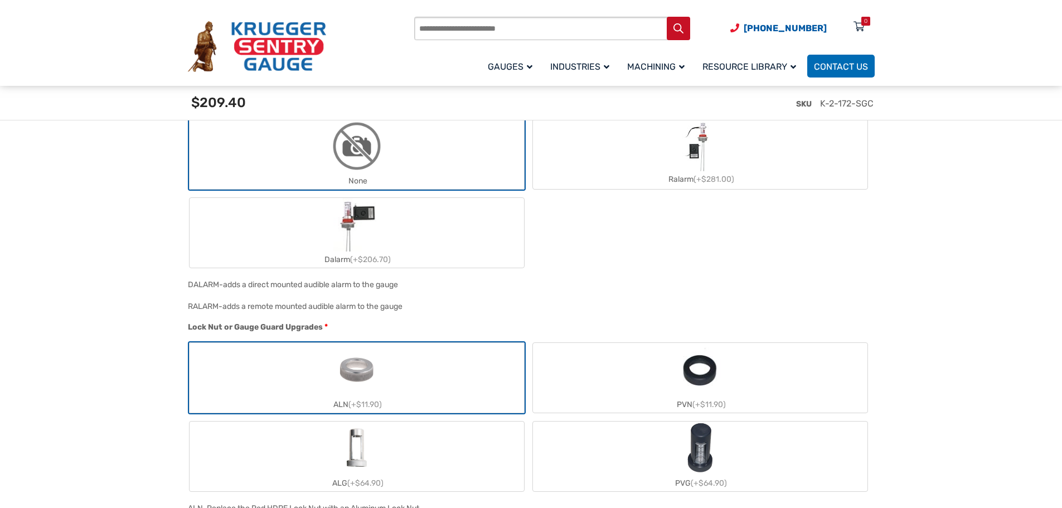
scroll to position [947, 0]
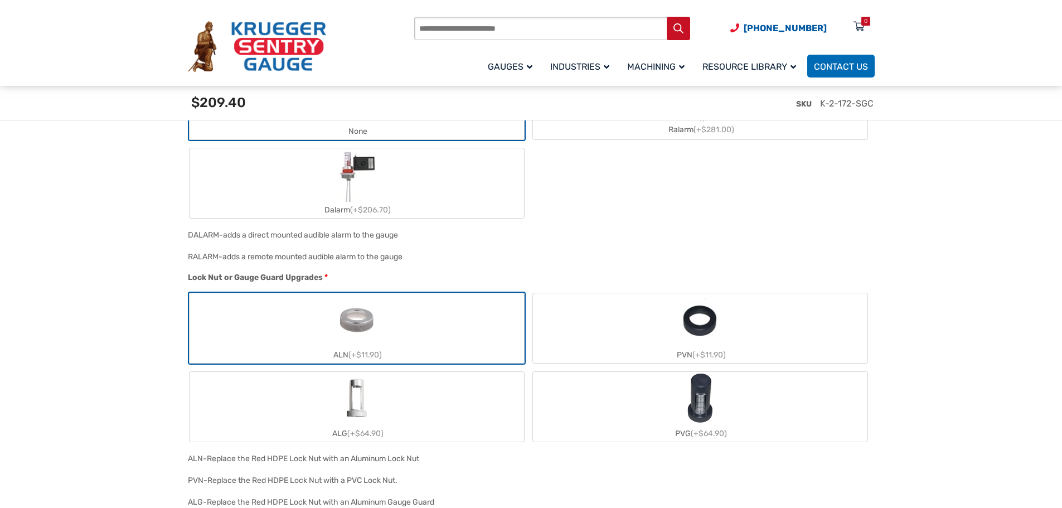
click at [336, 409] on img "ALG" at bounding box center [357, 399] width 54 height 54
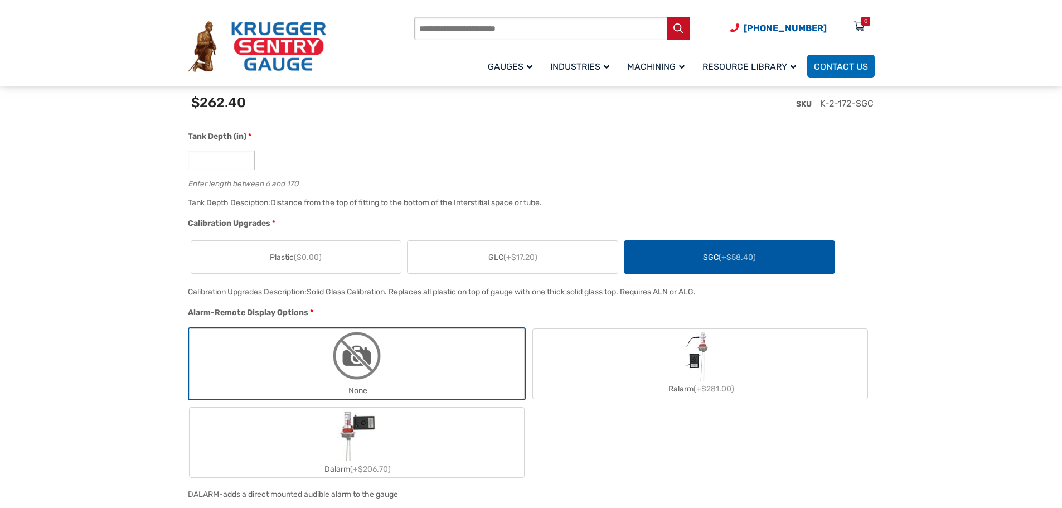
scroll to position [669, 0]
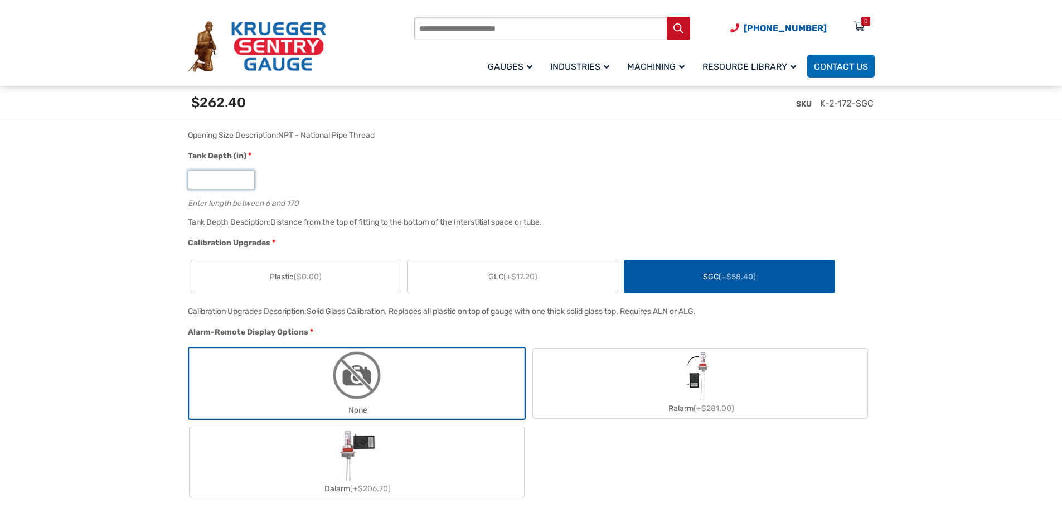
click at [207, 178] on input "***" at bounding box center [221, 180] width 67 height 20
type input "***"
click at [161, 279] on section "🔍 Leak Type K Gauge $ 0.00 Our Type K leak detection gauge is a reliable, verti…" at bounding box center [531, 480] width 1062 height 1802
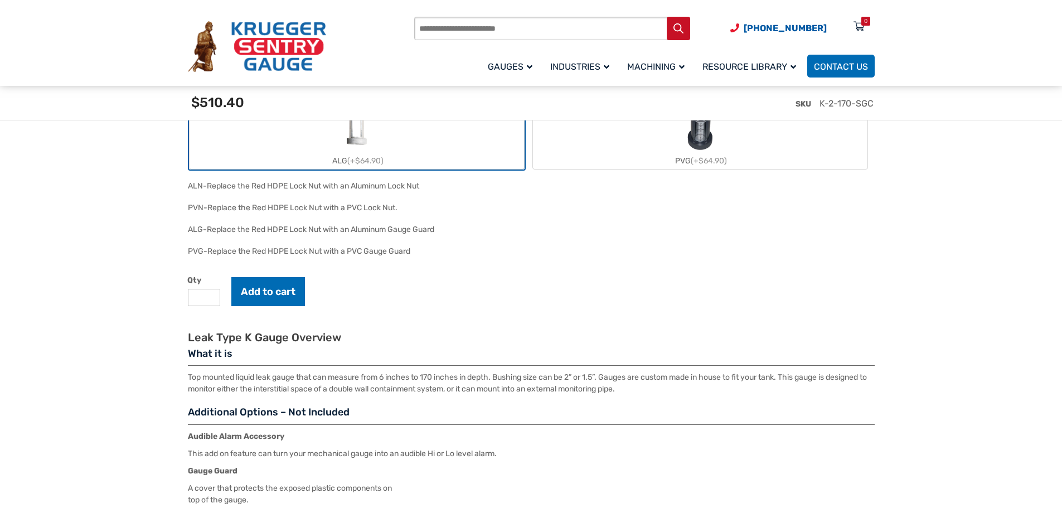
scroll to position [1226, 0]
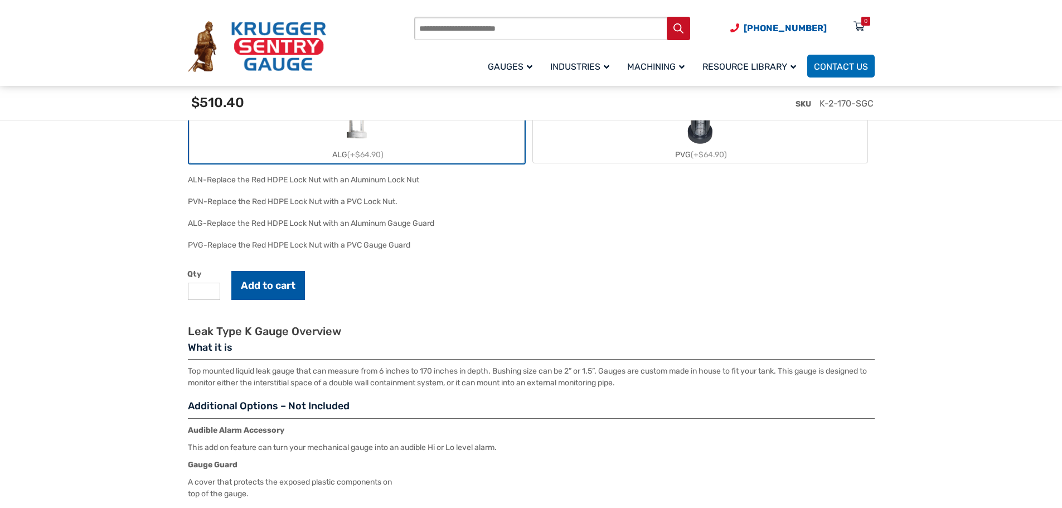
click at [283, 285] on button "Add to cart" at bounding box center [268, 285] width 74 height 29
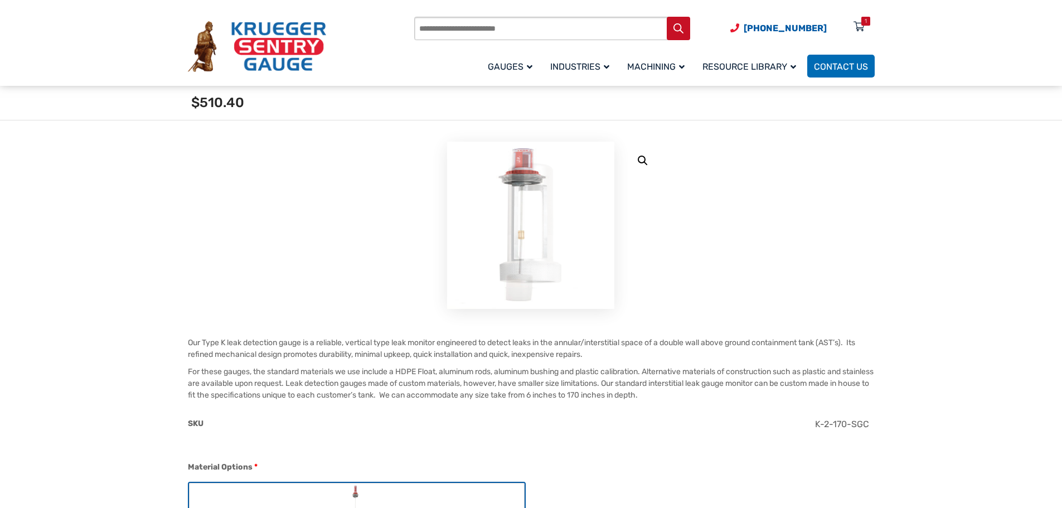
scroll to position [0, 0]
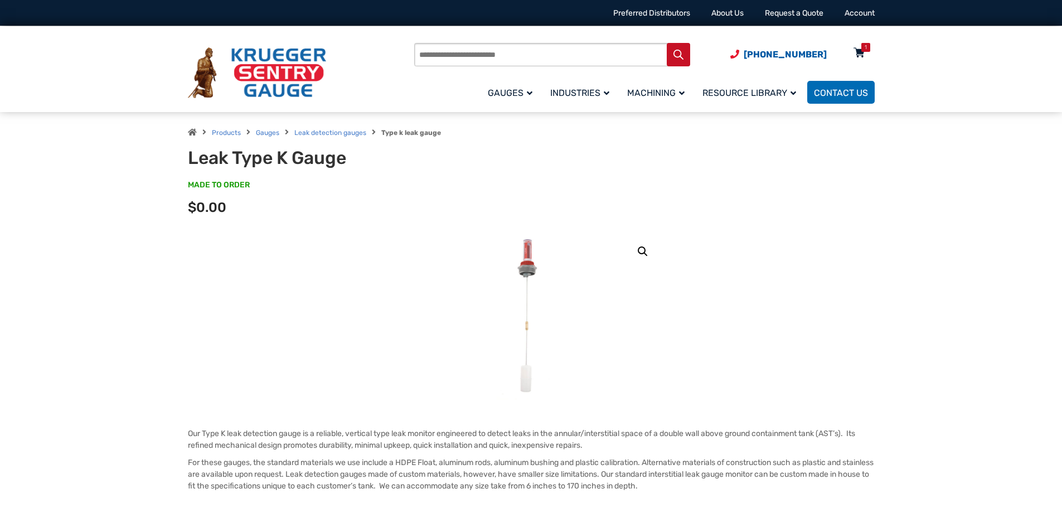
click at [857, 49] on icon at bounding box center [858, 54] width 11 height 18
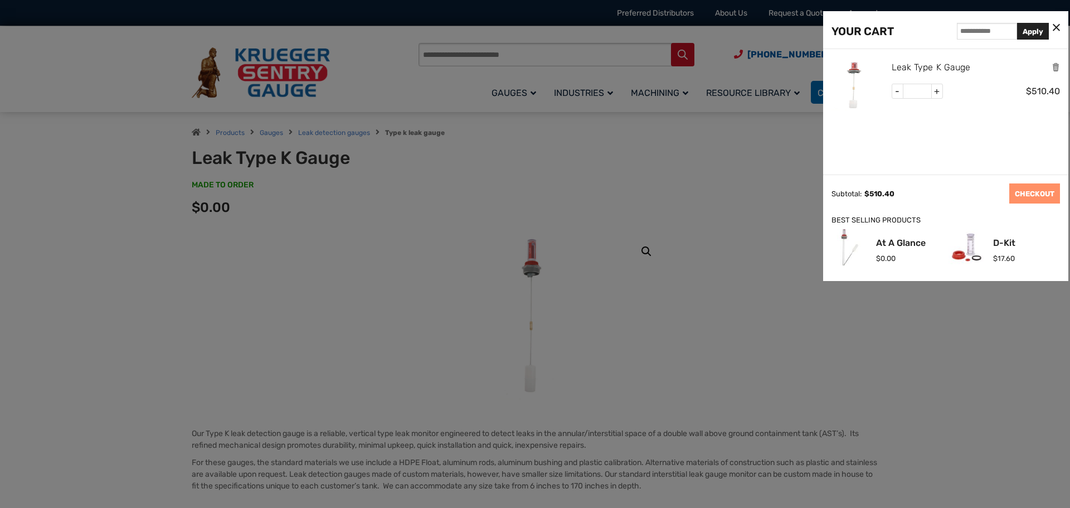
click at [910, 69] on link "Leak Type K Gauge" at bounding box center [931, 67] width 79 height 14
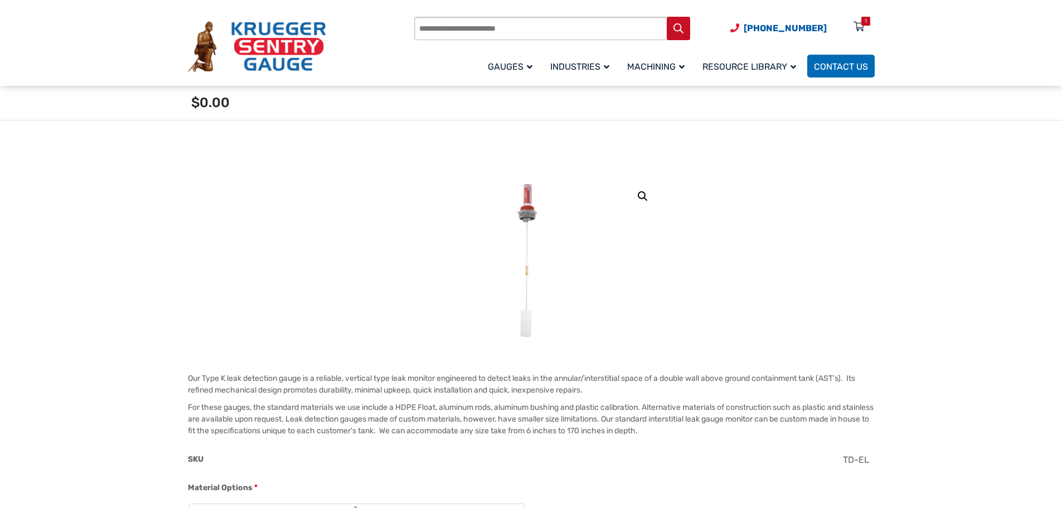
scroll to position [279, 0]
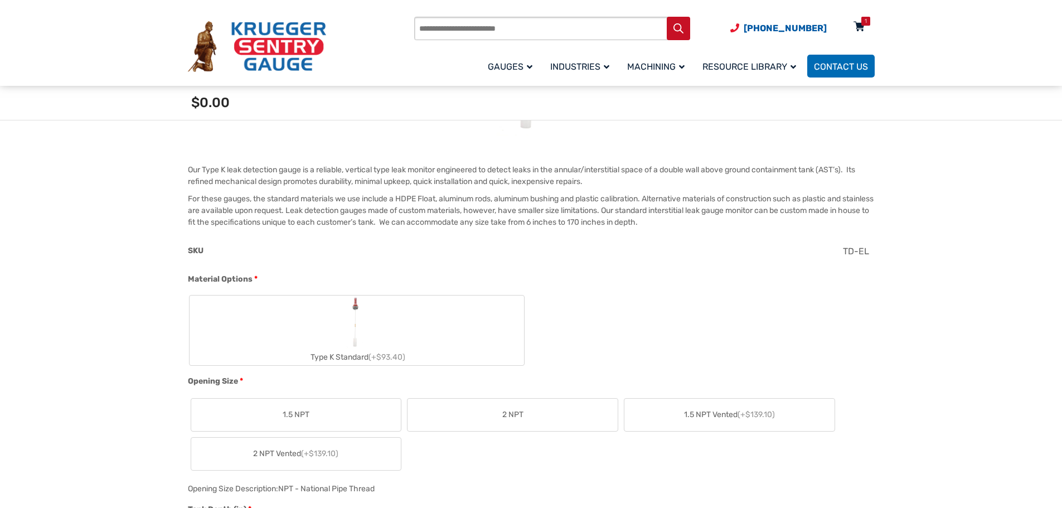
click at [857, 22] on icon at bounding box center [858, 27] width 11 height 18
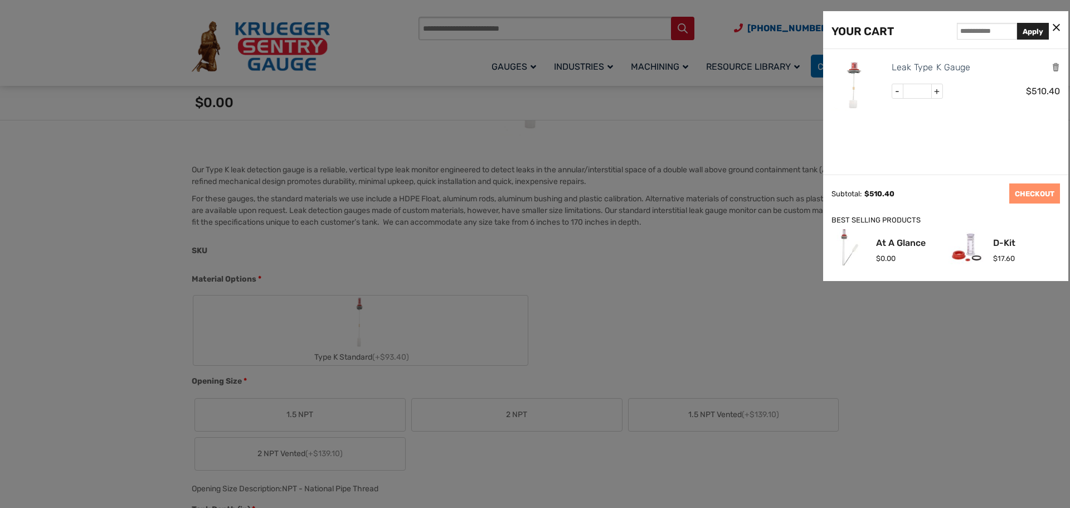
click at [1059, 29] on icon at bounding box center [1056, 28] width 7 height 12
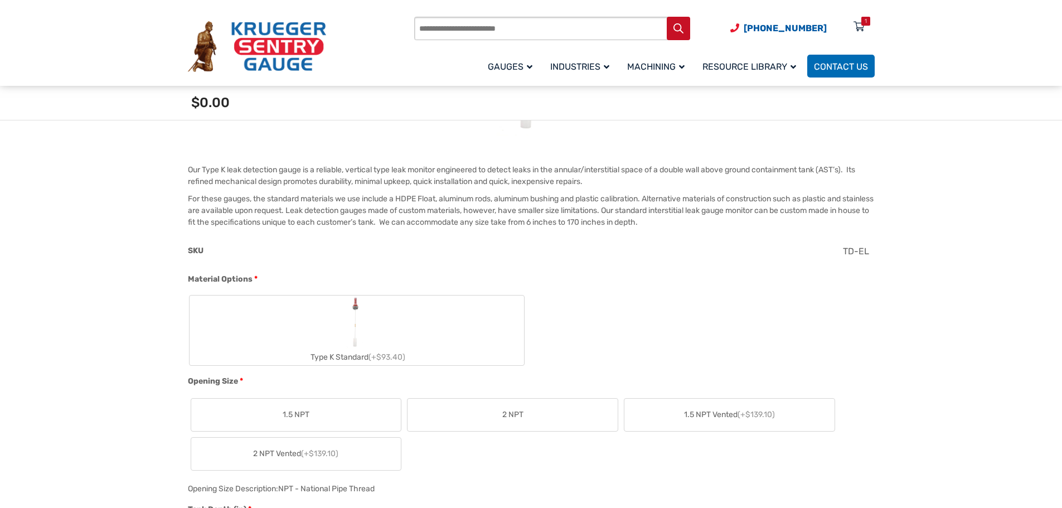
click at [430, 347] on label "Type K Standard (+$93.40)" at bounding box center [356, 330] width 334 height 70
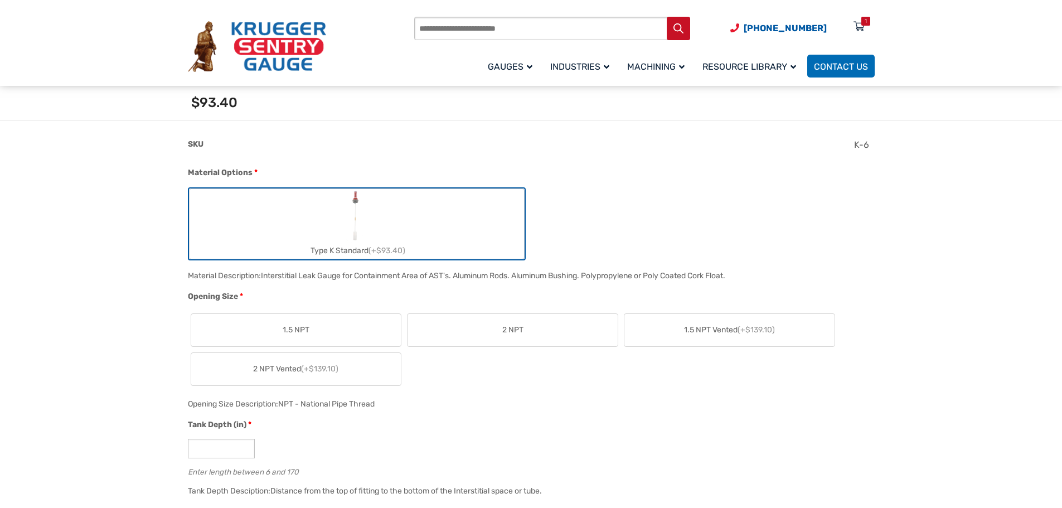
scroll to position [446, 0]
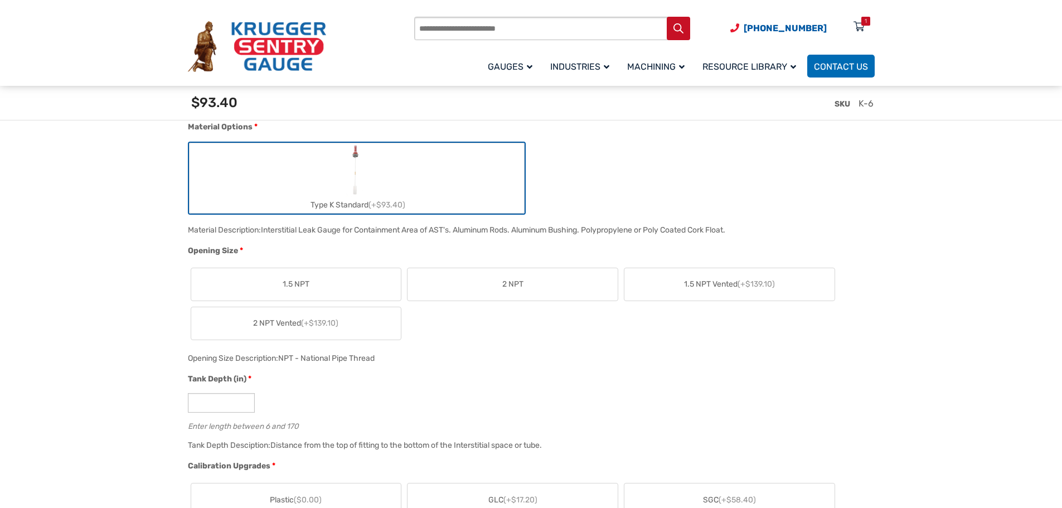
click at [282, 326] on span "2 NPT Vented (+$139.10)" at bounding box center [295, 323] width 85 height 12
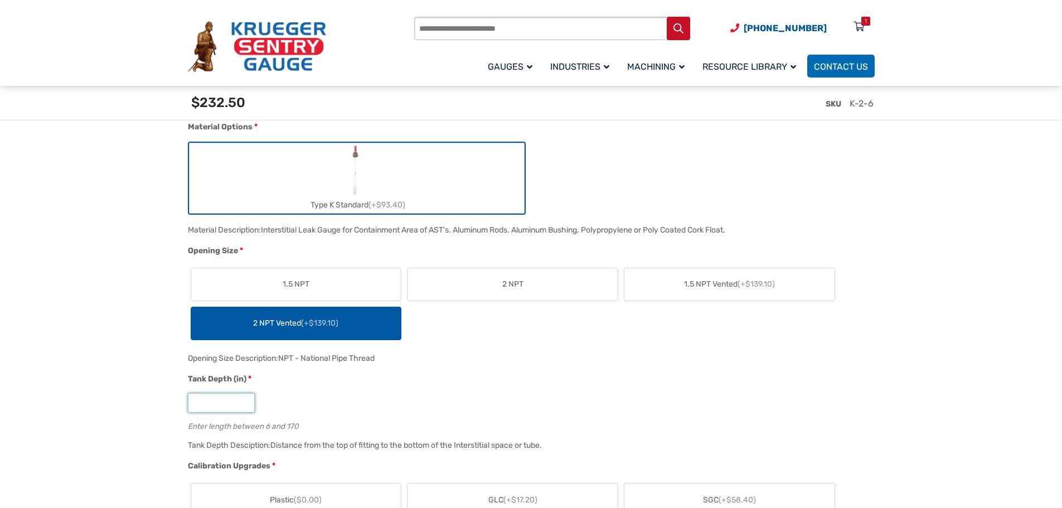
drag, startPoint x: 199, startPoint y: 403, endPoint x: 150, endPoint y: 408, distance: 49.2
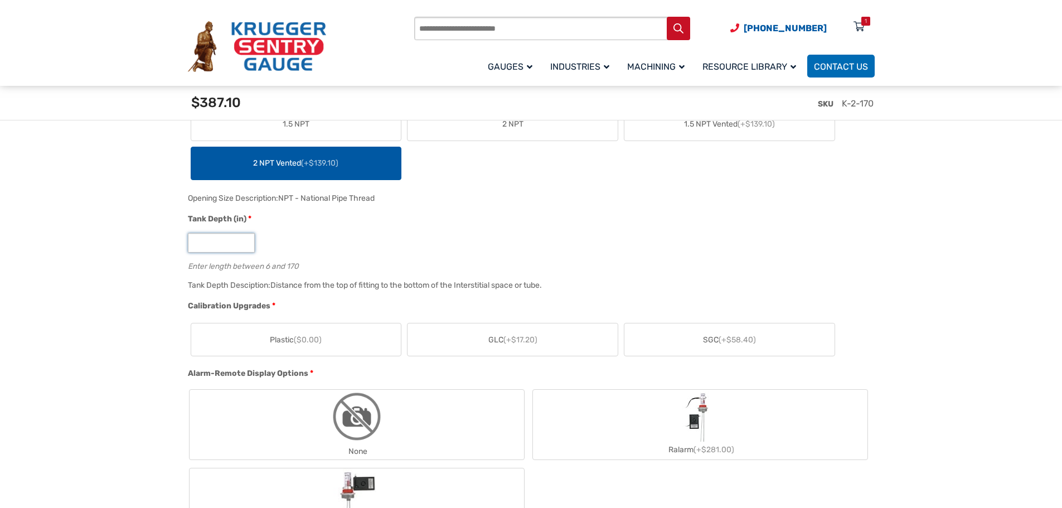
scroll to position [613, 0]
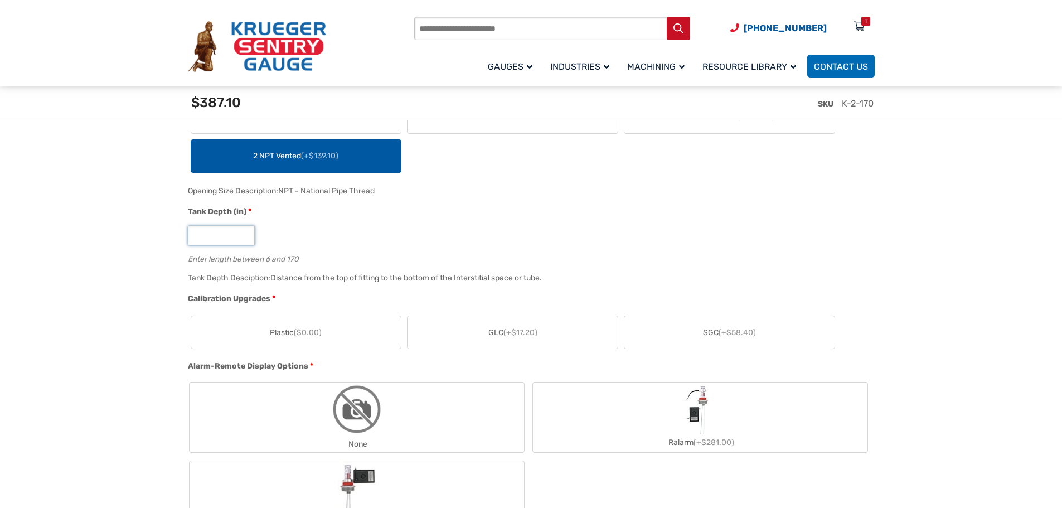
type input "***"
click at [730, 338] on span "SGC (+$58.40)" at bounding box center [729, 333] width 53 height 12
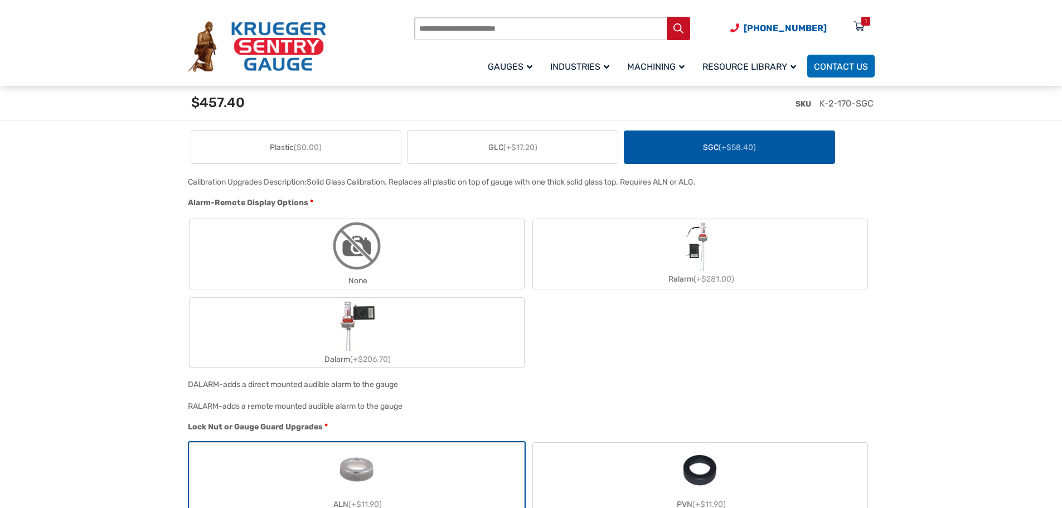
scroll to position [836, 0]
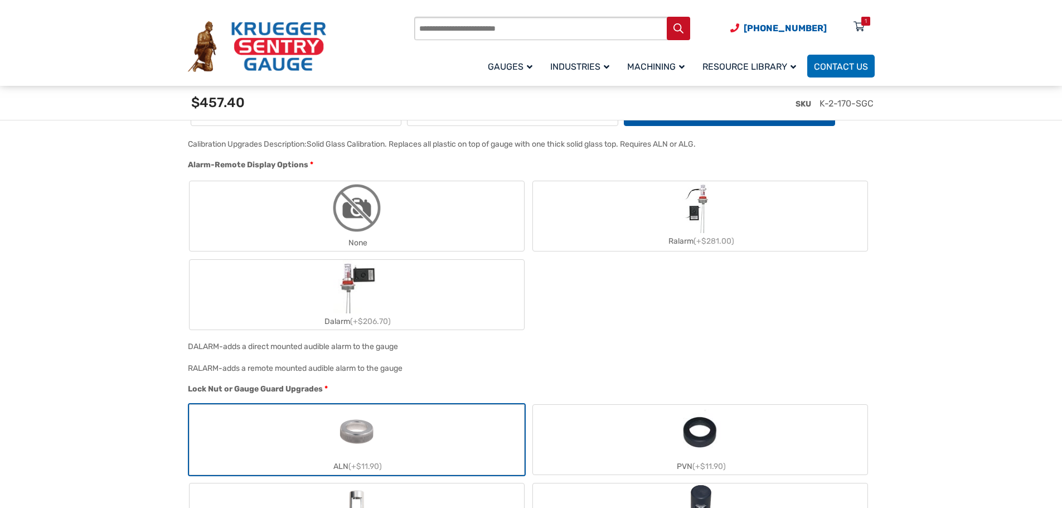
click at [392, 223] on label "None" at bounding box center [356, 216] width 334 height 70
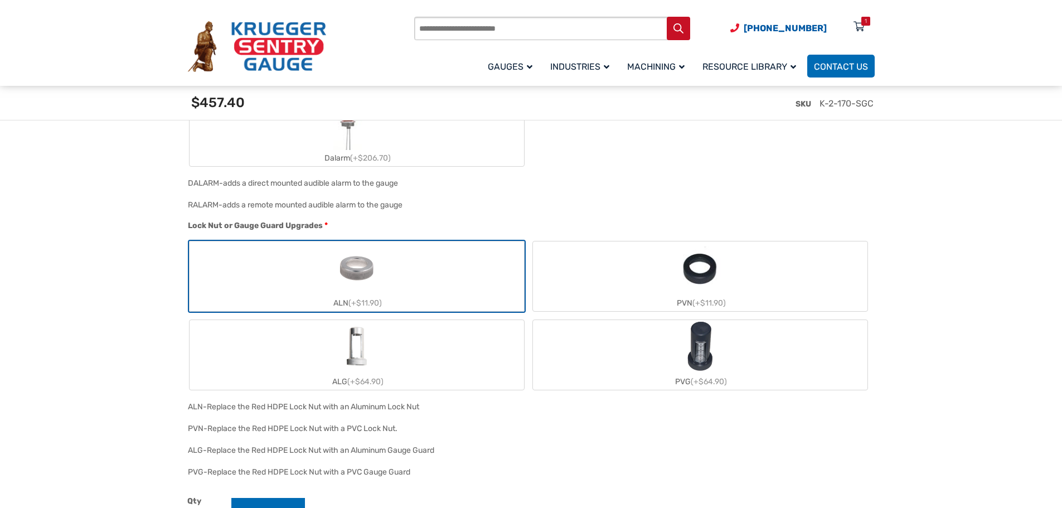
scroll to position [1059, 0]
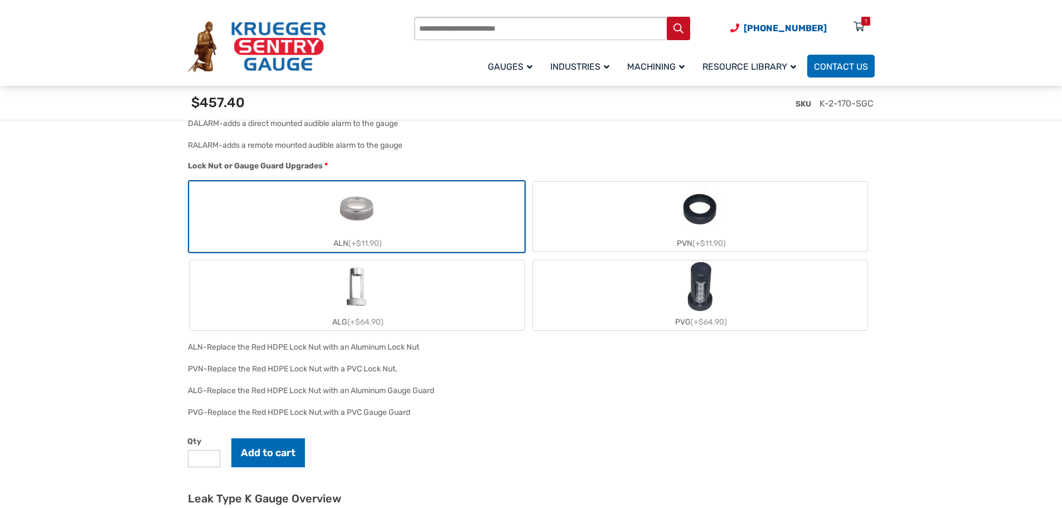
click at [376, 300] on img "ALG" at bounding box center [357, 287] width 54 height 54
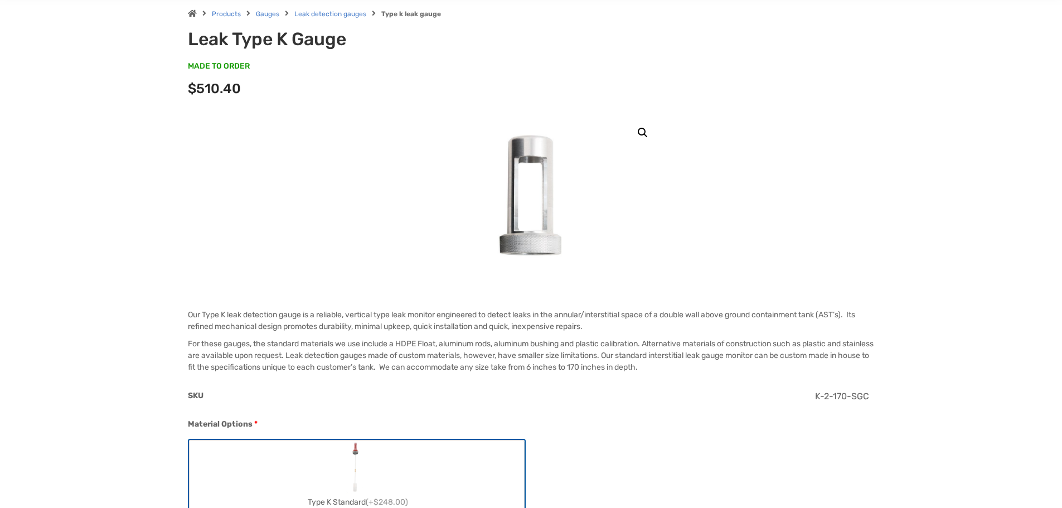
scroll to position [0, 0]
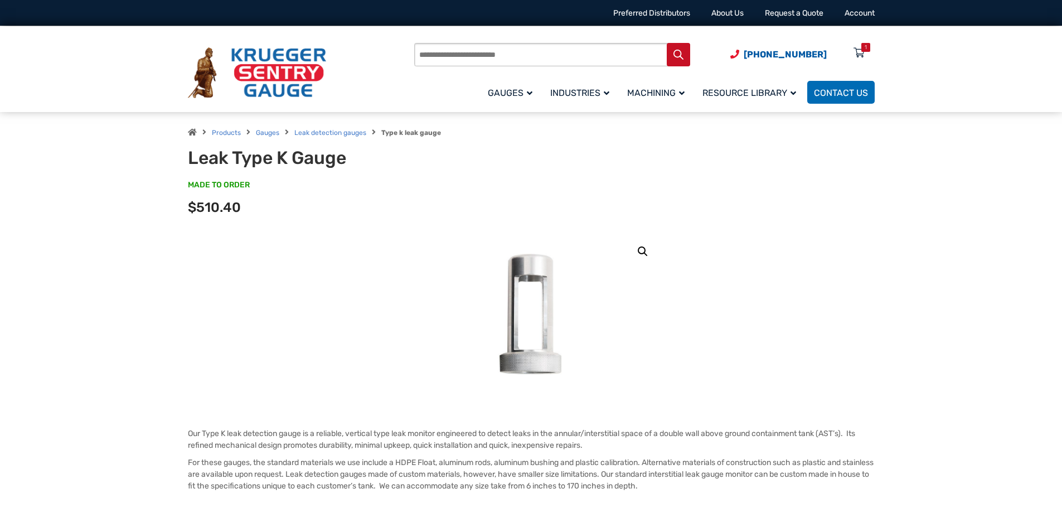
click at [882, 202] on div "Products Gauges Leak detection gauges Type k leak gauge Leak Type K Gauge MADE …" at bounding box center [530, 172] width 713 height 120
